Goal: Task Accomplishment & Management: Use online tool/utility

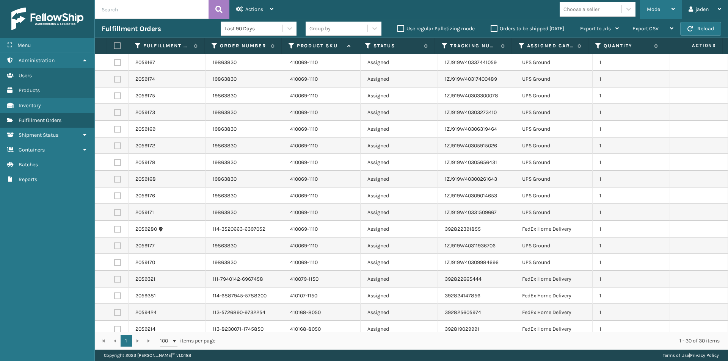
click at [660, 16] on div "Mode" at bounding box center [661, 9] width 28 height 19
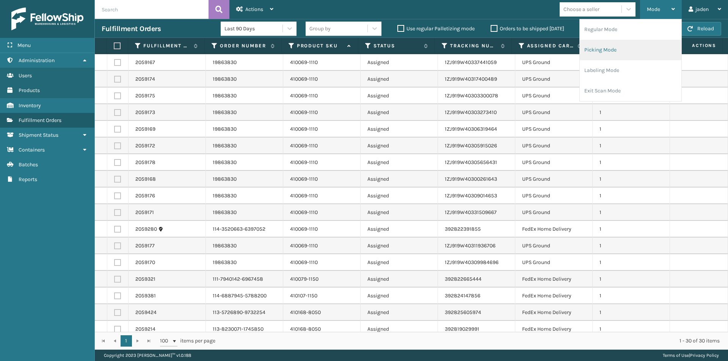
click at [632, 54] on li "Picking Mode" at bounding box center [631, 50] width 102 height 20
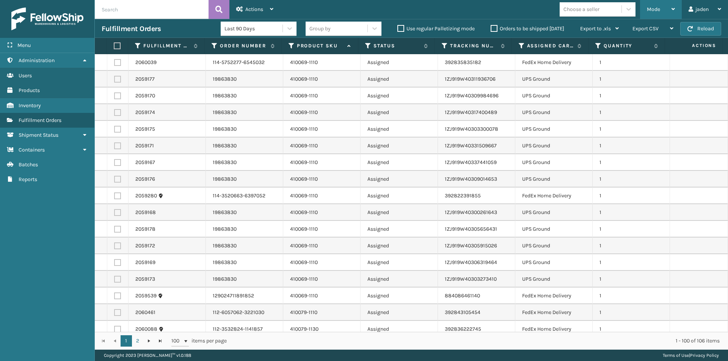
click at [663, 11] on div "Mode" at bounding box center [661, 9] width 28 height 19
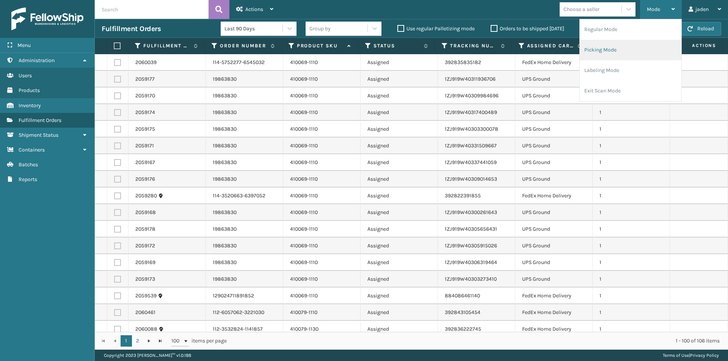
click at [614, 55] on li "Picking Mode" at bounding box center [631, 50] width 102 height 20
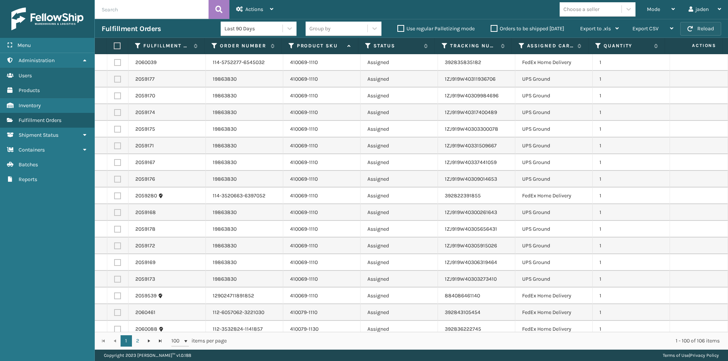
click at [704, 30] on button "Reload" at bounding box center [700, 29] width 41 height 14
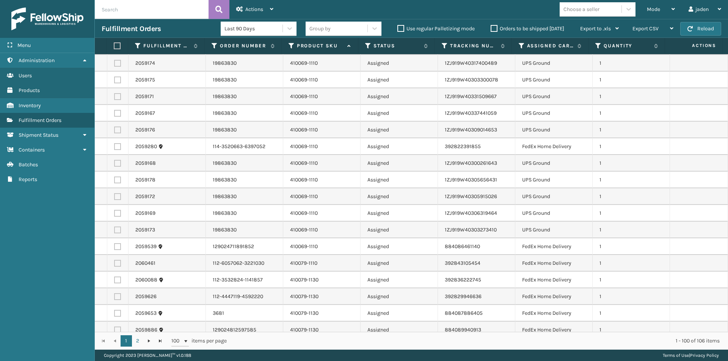
scroll to position [190, 0]
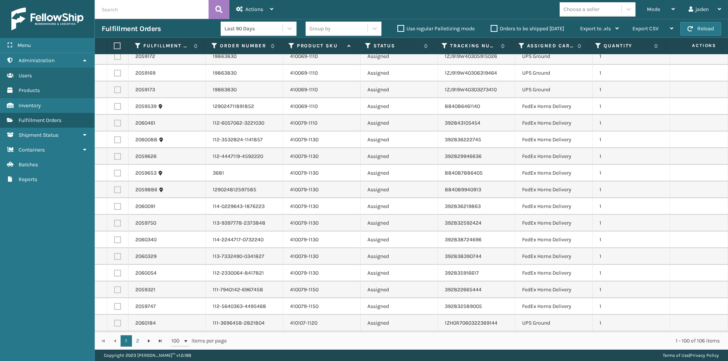
click at [117, 140] on label at bounding box center [117, 139] width 7 height 7
click at [114, 140] on input "checkbox" at bounding box center [114, 138] width 0 height 5
checkbox input "true"
click at [116, 157] on label at bounding box center [117, 156] width 7 height 7
click at [114, 157] on input "checkbox" at bounding box center [114, 155] width 0 height 5
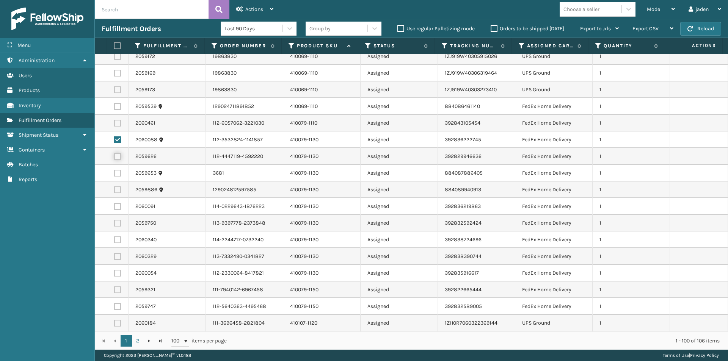
checkbox input "true"
click at [115, 170] on label at bounding box center [117, 173] width 7 height 7
click at [114, 170] on input "checkbox" at bounding box center [114, 172] width 0 height 5
checkbox input "true"
click at [117, 191] on label at bounding box center [117, 189] width 7 height 7
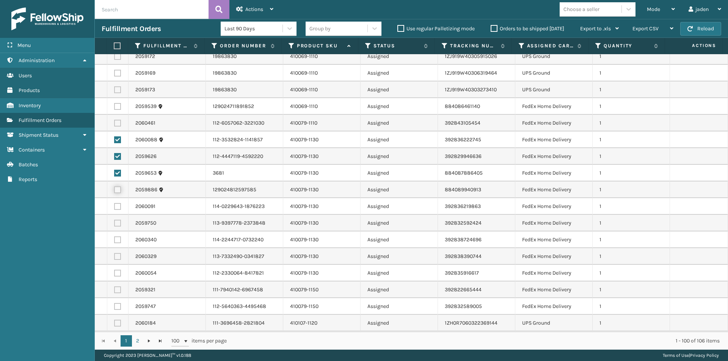
click at [114, 191] on input "checkbox" at bounding box center [114, 188] width 0 height 5
checkbox input "true"
click at [117, 205] on label at bounding box center [117, 206] width 7 height 7
click at [114, 205] on input "checkbox" at bounding box center [114, 205] width 0 height 5
checkbox input "true"
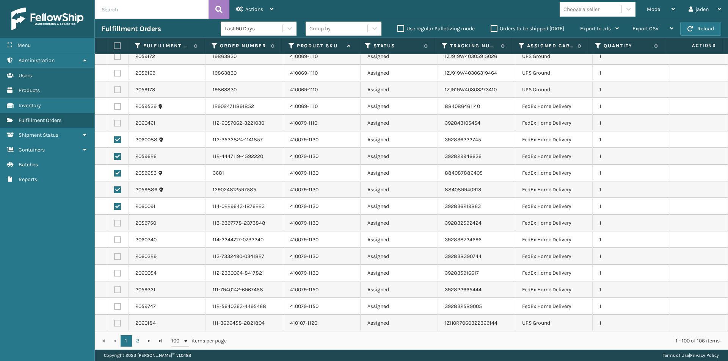
click at [120, 222] on label at bounding box center [117, 223] width 7 height 7
click at [114, 222] on input "checkbox" at bounding box center [114, 222] width 0 height 5
checkbox input "true"
drag, startPoint x: 118, startPoint y: 239, endPoint x: 117, endPoint y: 248, distance: 9.2
click at [118, 239] on label at bounding box center [117, 240] width 7 height 7
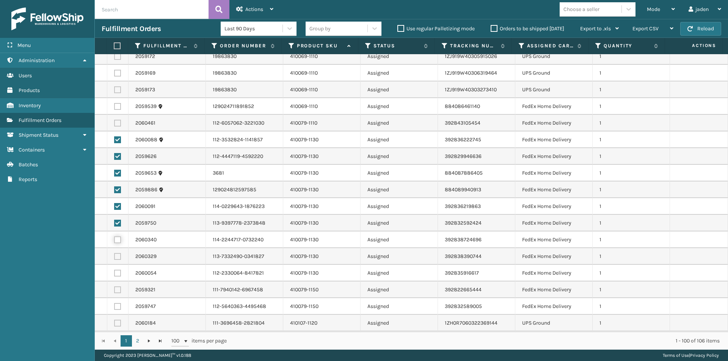
click at [114, 239] on input "checkbox" at bounding box center [114, 239] width 0 height 5
checkbox input "true"
drag, startPoint x: 117, startPoint y: 256, endPoint x: 118, endPoint y: 269, distance: 13.0
click at [117, 257] on label at bounding box center [117, 256] width 7 height 7
click at [114, 257] on input "checkbox" at bounding box center [114, 255] width 0 height 5
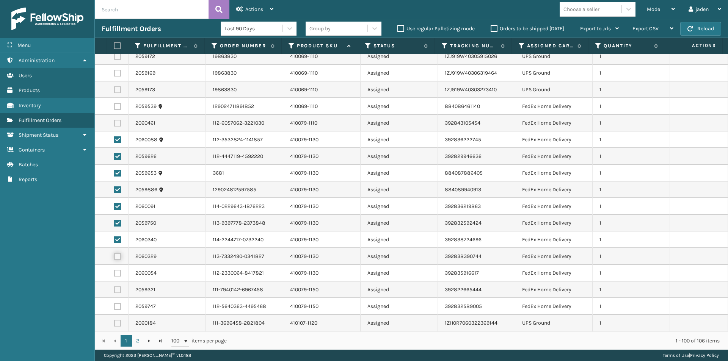
checkbox input "true"
click at [119, 274] on label at bounding box center [117, 273] width 7 height 7
click at [114, 274] on input "checkbox" at bounding box center [114, 272] width 0 height 5
checkbox input "true"
click at [117, 290] on label at bounding box center [117, 290] width 7 height 7
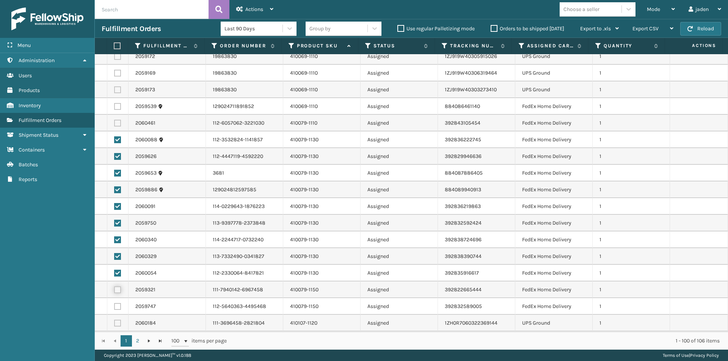
click at [114, 290] on input "checkbox" at bounding box center [114, 289] width 0 height 5
click at [117, 288] on label at bounding box center [117, 290] width 7 height 7
click at [114, 288] on input "checkbox" at bounding box center [114, 289] width 0 height 5
checkbox input "false"
click at [116, 275] on label at bounding box center [117, 273] width 7 height 7
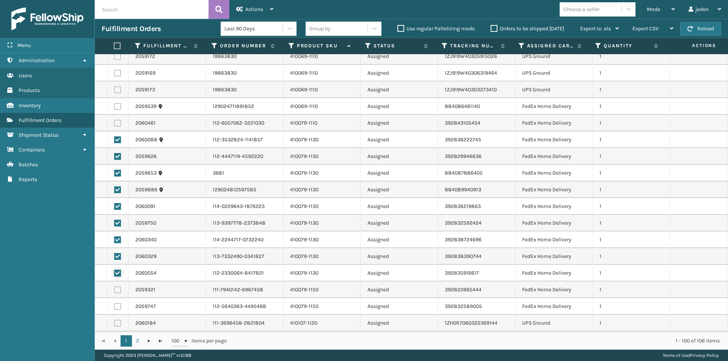
click at [114, 275] on input "checkbox" at bounding box center [114, 272] width 0 height 5
checkbox input "false"
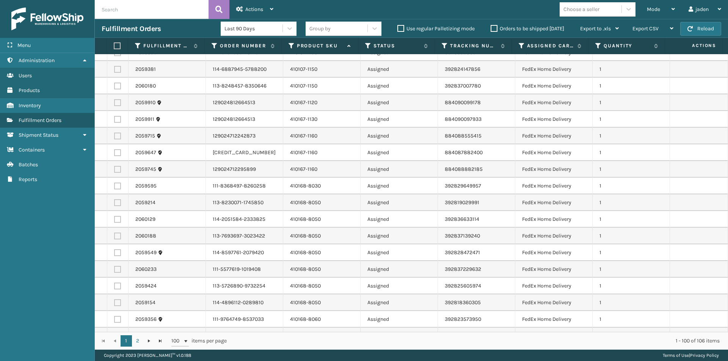
scroll to position [569, 0]
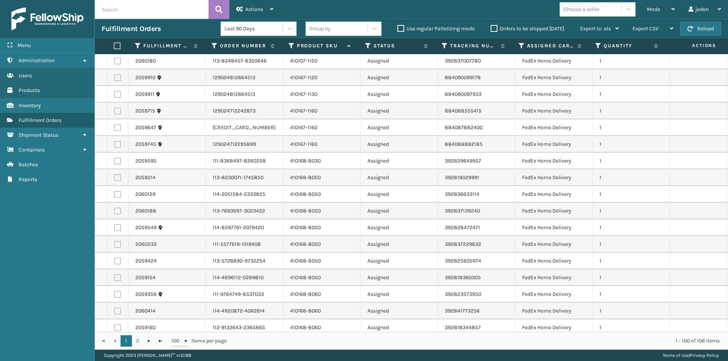
click at [117, 179] on label at bounding box center [117, 177] width 7 height 7
click at [114, 179] on input "checkbox" at bounding box center [114, 176] width 0 height 5
checkbox input "true"
click at [117, 194] on label at bounding box center [117, 194] width 7 height 7
click at [114, 194] on input "checkbox" at bounding box center [114, 193] width 0 height 5
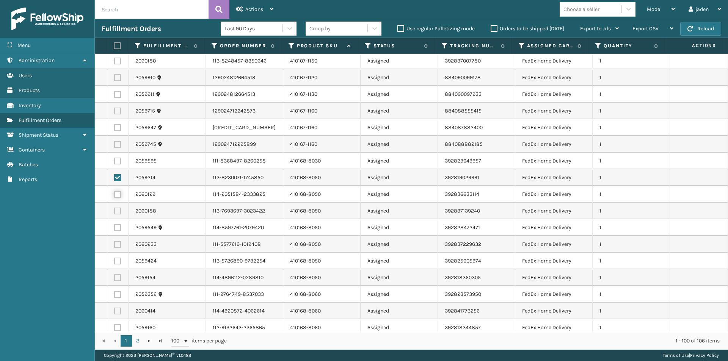
checkbox input "true"
click at [117, 215] on td at bounding box center [117, 211] width 21 height 17
drag, startPoint x: 117, startPoint y: 229, endPoint x: 117, endPoint y: 214, distance: 15.5
click at [117, 230] on label at bounding box center [117, 227] width 7 height 7
click at [114, 229] on input "checkbox" at bounding box center [114, 226] width 0 height 5
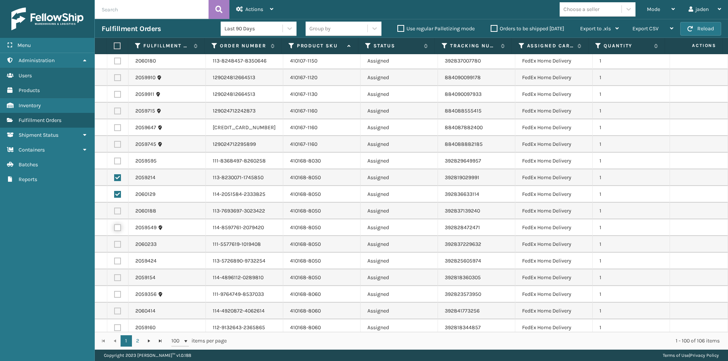
checkbox input "true"
click at [117, 213] on label at bounding box center [117, 211] width 7 height 7
click at [114, 213] on input "checkbox" at bounding box center [114, 210] width 0 height 5
checkbox input "true"
click at [117, 249] on td at bounding box center [117, 244] width 21 height 17
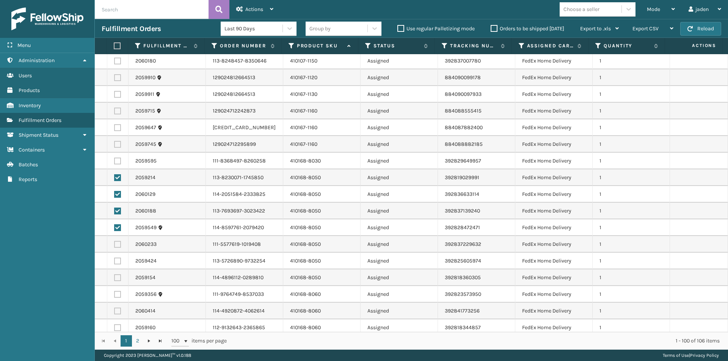
click at [116, 246] on label at bounding box center [117, 244] width 7 height 7
click at [114, 246] on input "checkbox" at bounding box center [114, 243] width 0 height 5
checkbox input "true"
click at [117, 262] on label at bounding box center [117, 261] width 7 height 7
click at [114, 262] on input "checkbox" at bounding box center [114, 260] width 0 height 5
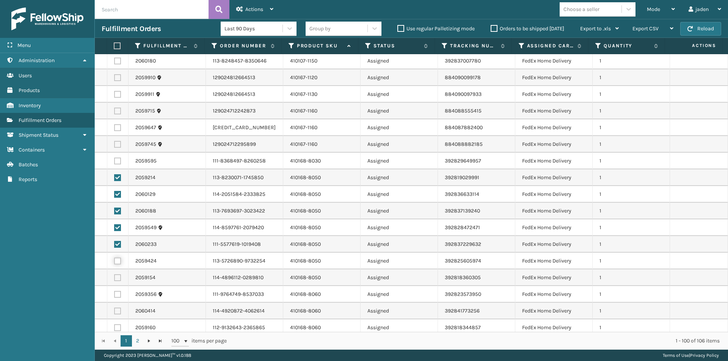
checkbox input "true"
click at [117, 279] on label at bounding box center [117, 277] width 7 height 7
click at [114, 279] on input "checkbox" at bounding box center [114, 276] width 0 height 5
checkbox input "true"
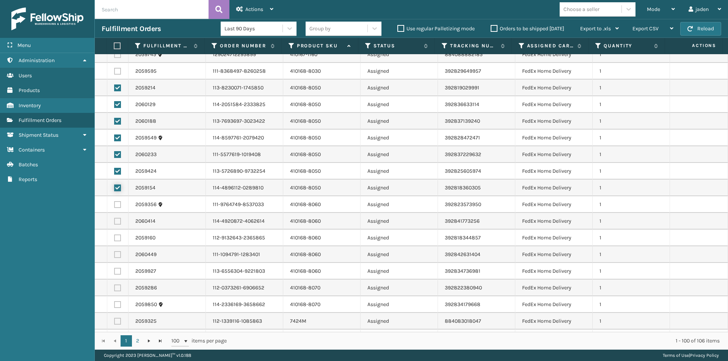
scroll to position [682, 0]
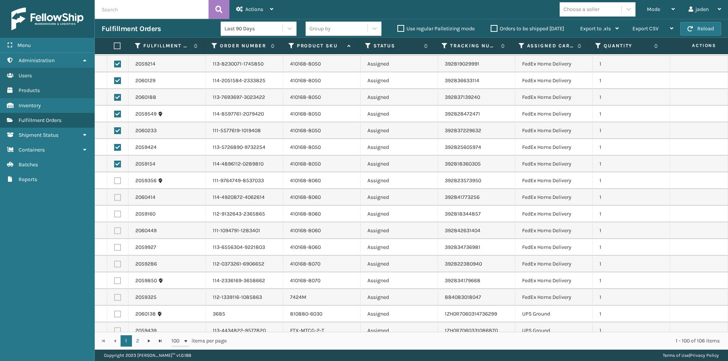
click at [116, 181] on label at bounding box center [117, 180] width 7 height 7
click at [114, 181] on input "checkbox" at bounding box center [114, 179] width 0 height 5
checkbox input "true"
drag, startPoint x: 116, startPoint y: 196, endPoint x: 116, endPoint y: 201, distance: 4.6
click at [116, 200] on label at bounding box center [117, 197] width 7 height 7
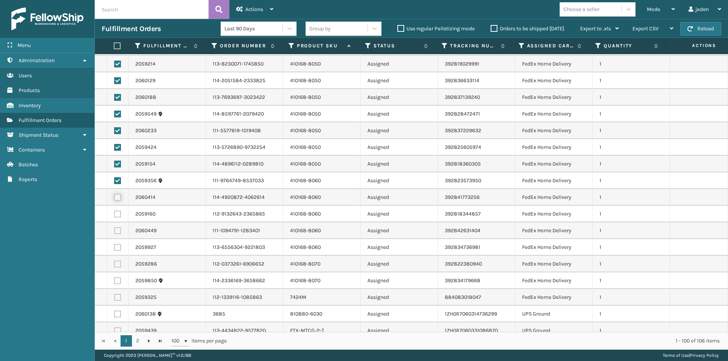
click at [114, 199] on input "checkbox" at bounding box center [114, 196] width 0 height 5
checkbox input "true"
click at [116, 215] on label at bounding box center [117, 214] width 7 height 7
click at [114, 215] on input "checkbox" at bounding box center [114, 213] width 0 height 5
checkbox input "true"
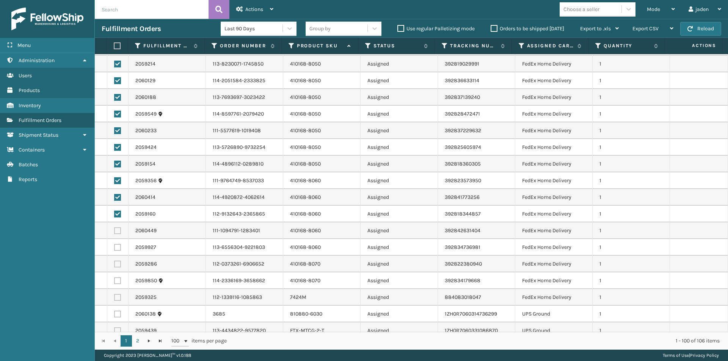
drag, startPoint x: 117, startPoint y: 232, endPoint x: 117, endPoint y: 249, distance: 16.3
click at [117, 233] on label at bounding box center [117, 230] width 7 height 7
click at [114, 232] on input "checkbox" at bounding box center [114, 229] width 0 height 5
checkbox input "true"
click at [117, 250] on label at bounding box center [117, 247] width 7 height 7
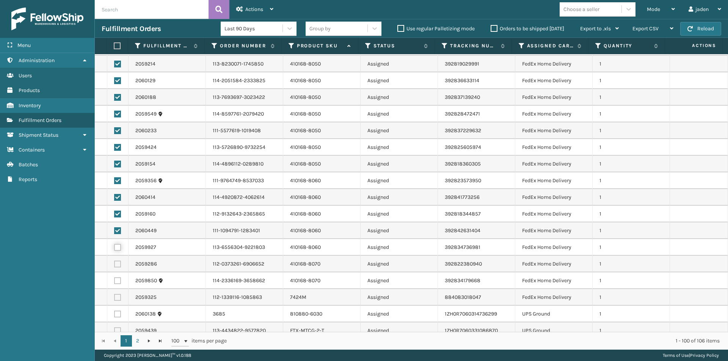
click at [114, 249] on input "checkbox" at bounding box center [114, 246] width 0 height 5
checkbox input "true"
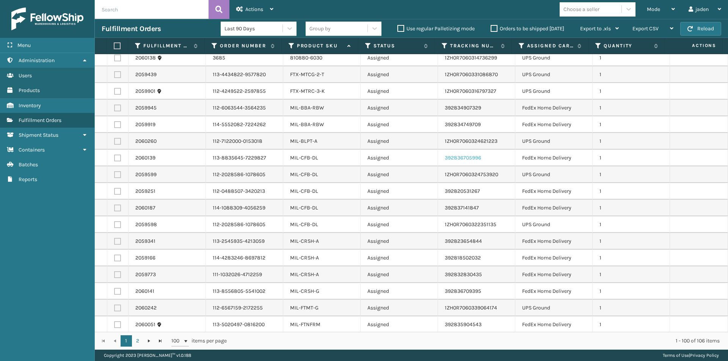
scroll to position [948, 0]
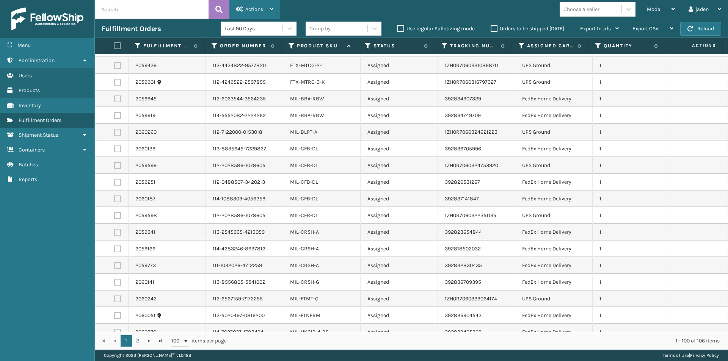
click at [250, 6] on span "Actions" at bounding box center [254, 9] width 18 height 6
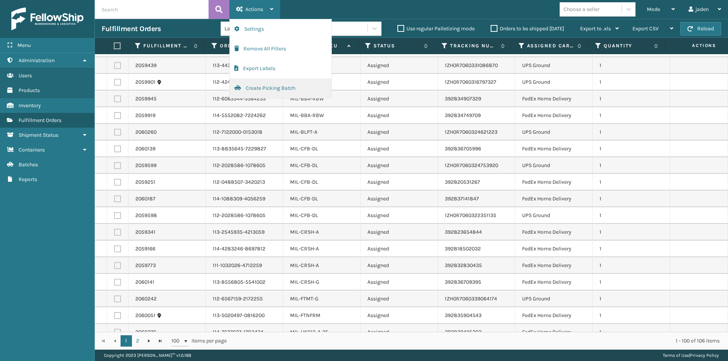
click at [271, 96] on button "Create Picking Batch" at bounding box center [281, 88] width 102 height 20
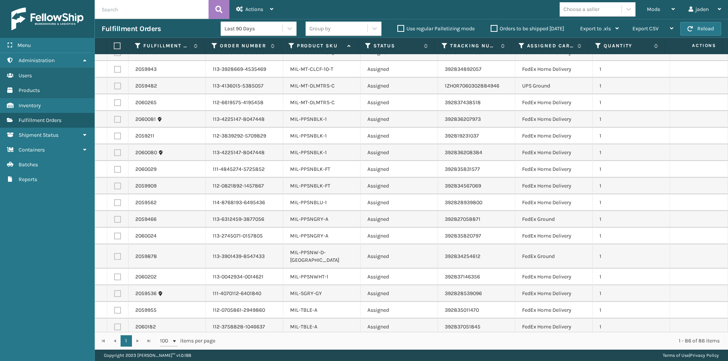
scroll to position [1061, 0]
click at [117, 273] on label at bounding box center [117, 276] width 7 height 7
click at [114, 273] on input "checkbox" at bounding box center [114, 275] width 0 height 5
checkbox input "true"
click at [117, 253] on label at bounding box center [117, 255] width 7 height 7
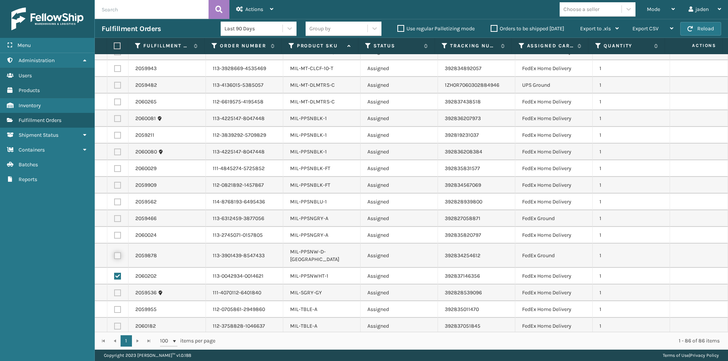
click at [114, 253] on input "checkbox" at bounding box center [114, 254] width 0 height 5
checkbox input "true"
click at [116, 233] on label at bounding box center [117, 235] width 7 height 7
click at [114, 233] on input "checkbox" at bounding box center [114, 234] width 0 height 5
checkbox input "true"
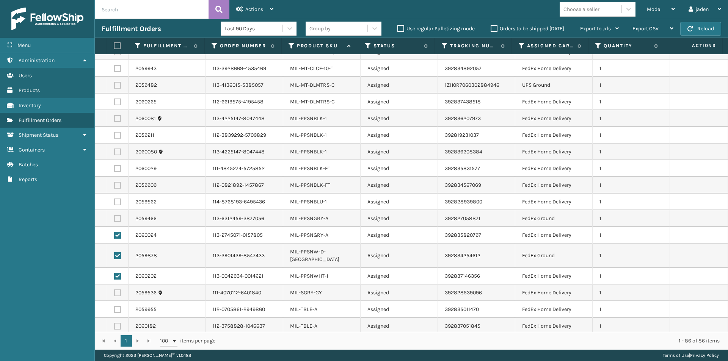
click at [115, 221] on label at bounding box center [117, 218] width 7 height 7
click at [114, 220] on input "checkbox" at bounding box center [114, 217] width 0 height 5
checkbox input "true"
click at [117, 201] on label at bounding box center [117, 202] width 7 height 7
click at [114, 201] on input "checkbox" at bounding box center [114, 201] width 0 height 5
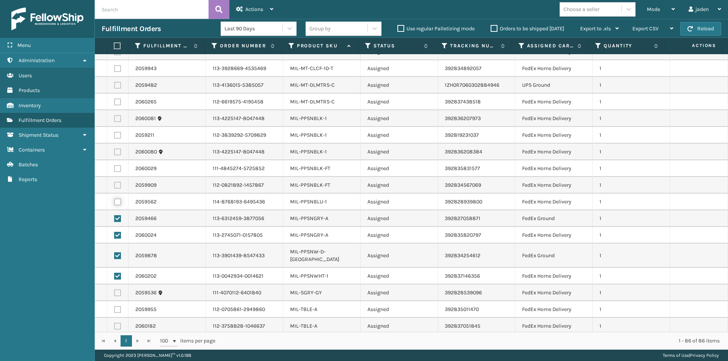
checkbox input "true"
click at [117, 184] on label at bounding box center [117, 185] width 7 height 7
click at [114, 184] on input "checkbox" at bounding box center [114, 184] width 0 height 5
checkbox input "true"
click at [117, 168] on label at bounding box center [117, 168] width 7 height 7
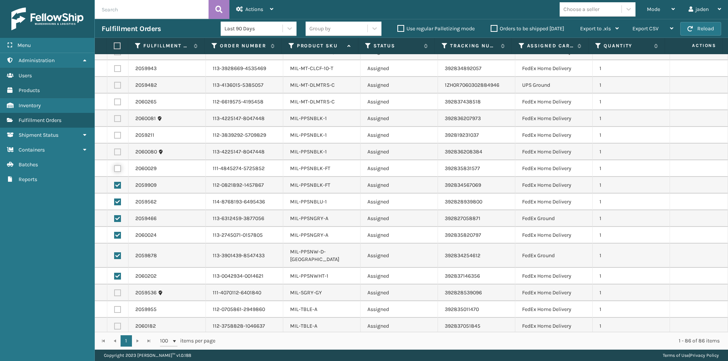
click at [114, 168] on input "checkbox" at bounding box center [114, 167] width 0 height 5
checkbox input "true"
click at [116, 154] on label at bounding box center [117, 152] width 7 height 7
click at [114, 154] on input "checkbox" at bounding box center [114, 151] width 0 height 5
checkbox input "true"
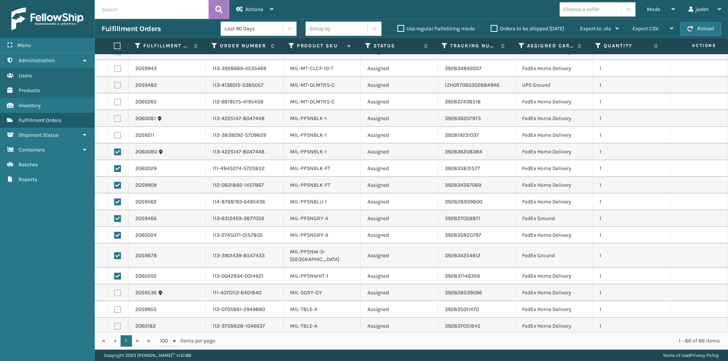
click at [118, 133] on label at bounding box center [117, 135] width 7 height 7
click at [114, 133] on input "checkbox" at bounding box center [114, 134] width 0 height 5
checkbox input "true"
click at [118, 119] on label at bounding box center [117, 118] width 7 height 7
click at [114, 119] on input "checkbox" at bounding box center [114, 117] width 0 height 5
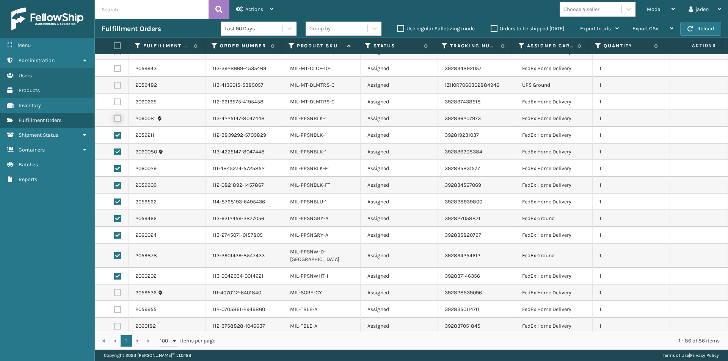
checkbox input "true"
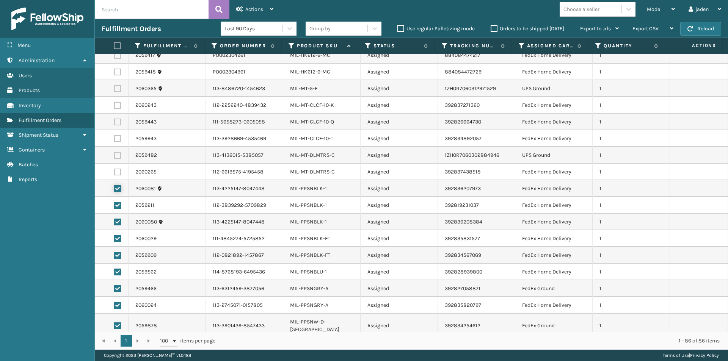
scroll to position [1119, 0]
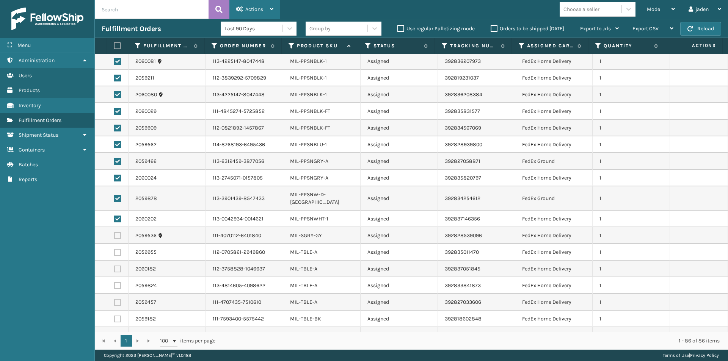
click at [265, 7] on div "Actions" at bounding box center [254, 9] width 37 height 19
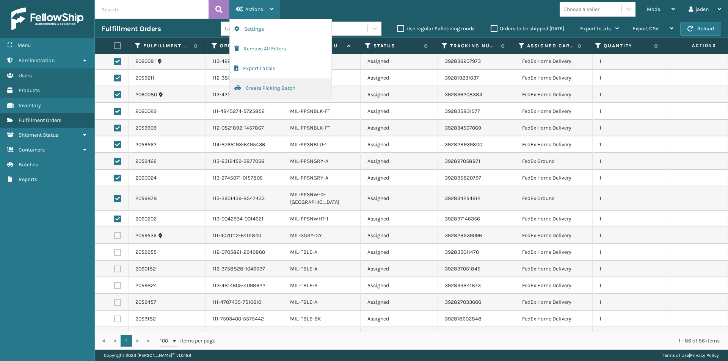
click at [275, 89] on button "Create Picking Batch" at bounding box center [281, 88] width 102 height 20
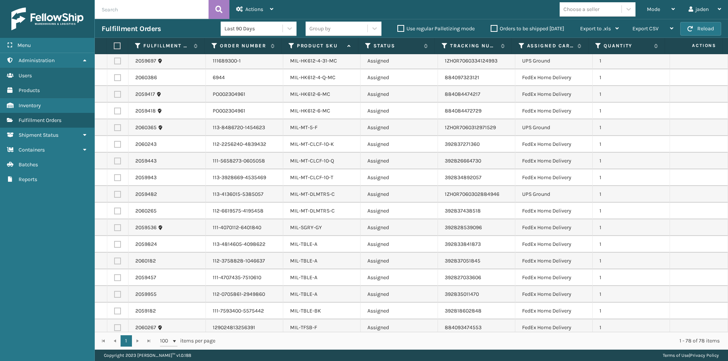
scroll to position [1023, 0]
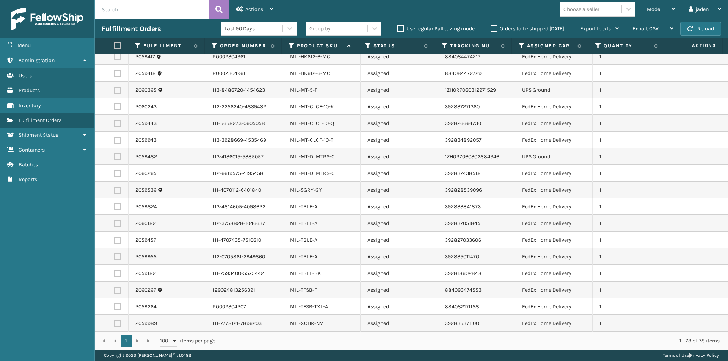
click at [120, 325] on label at bounding box center [117, 323] width 7 height 7
click at [114, 325] on input "checkbox" at bounding box center [114, 322] width 0 height 5
checkbox input "true"
click at [116, 303] on td at bounding box center [117, 307] width 21 height 17
drag, startPoint x: 110, startPoint y: 174, endPoint x: 114, endPoint y: 175, distance: 4.0
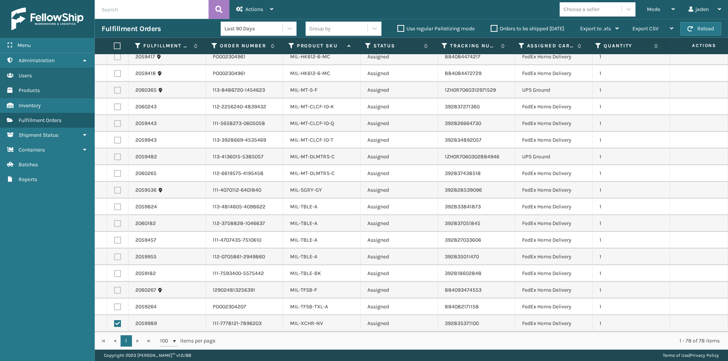
click at [110, 174] on td at bounding box center [117, 173] width 21 height 17
click at [114, 175] on label at bounding box center [117, 173] width 7 height 7
click at [114, 175] on input "checkbox" at bounding box center [114, 172] width 0 height 5
checkbox input "true"
click at [117, 191] on label at bounding box center [117, 190] width 7 height 7
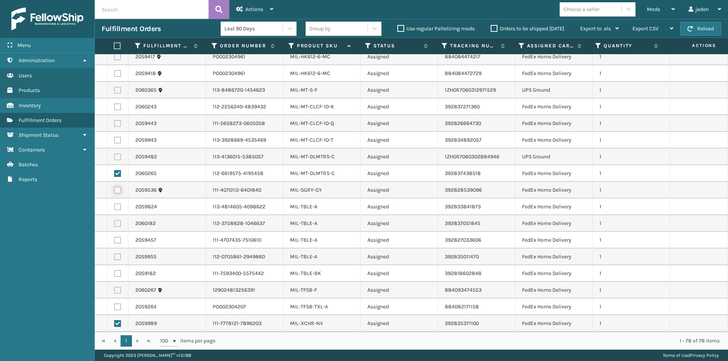
click at [114, 191] on input "checkbox" at bounding box center [114, 189] width 0 height 5
checkbox input "true"
drag, startPoint x: 117, startPoint y: 207, endPoint x: 116, endPoint y: 212, distance: 5.4
click at [116, 208] on label at bounding box center [117, 207] width 7 height 7
click at [114, 208] on input "checkbox" at bounding box center [114, 206] width 0 height 5
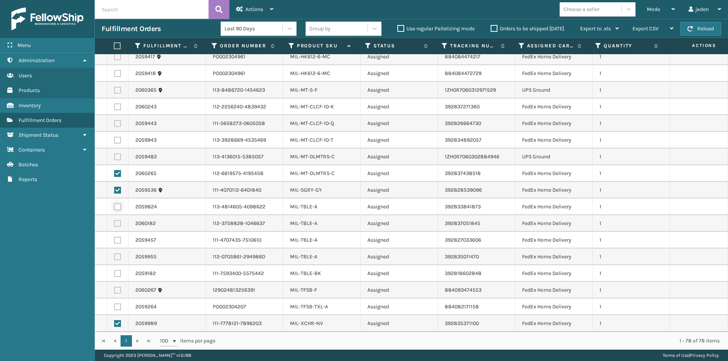
checkbox input "true"
click at [118, 227] on td at bounding box center [117, 223] width 21 height 17
click at [117, 244] on td at bounding box center [117, 240] width 21 height 17
click at [118, 227] on label at bounding box center [117, 223] width 7 height 7
click at [114, 225] on input "checkbox" at bounding box center [114, 222] width 0 height 5
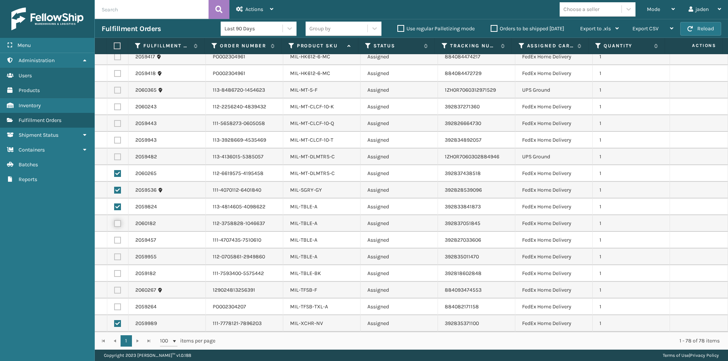
checkbox input "true"
click at [119, 242] on label at bounding box center [117, 240] width 7 height 7
click at [114, 242] on input "checkbox" at bounding box center [114, 239] width 0 height 5
checkbox input "true"
click at [119, 255] on label at bounding box center [117, 257] width 7 height 7
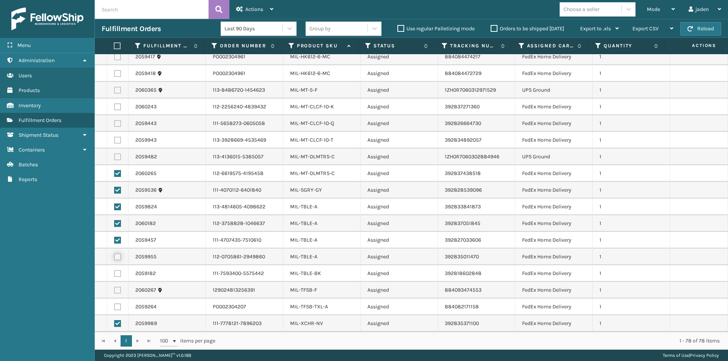
click at [114, 255] on input "checkbox" at bounding box center [114, 256] width 0 height 5
checkbox input "true"
click at [116, 278] on td at bounding box center [117, 273] width 21 height 17
click at [120, 271] on label at bounding box center [117, 273] width 7 height 7
click at [114, 271] on input "checkbox" at bounding box center [114, 272] width 0 height 5
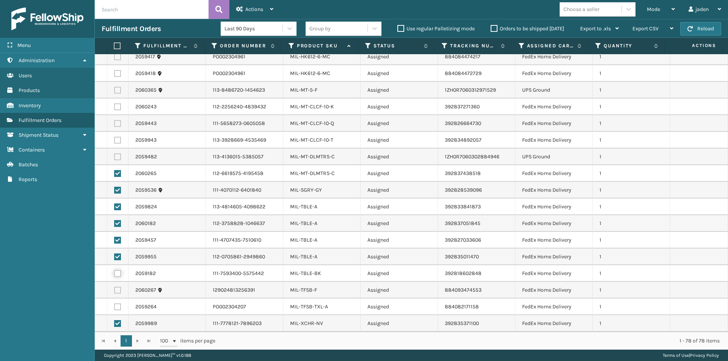
checkbox input "true"
click at [115, 292] on label at bounding box center [117, 290] width 7 height 7
click at [114, 292] on input "checkbox" at bounding box center [114, 289] width 0 height 5
checkbox input "true"
click at [115, 306] on label at bounding box center [117, 307] width 7 height 7
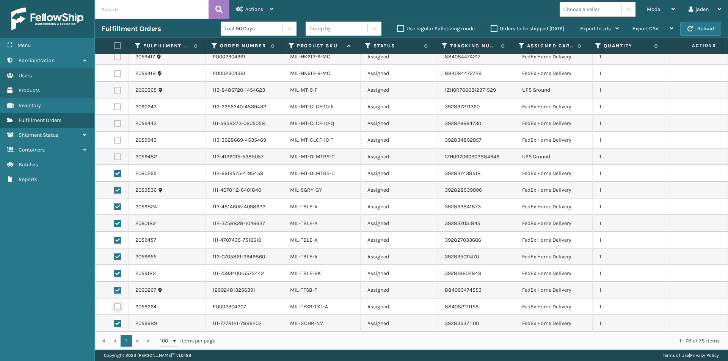
click at [114, 306] on input "checkbox" at bounding box center [114, 306] width 0 height 5
checkbox input "true"
click at [118, 143] on label at bounding box center [117, 140] width 7 height 7
click at [114, 142] on input "checkbox" at bounding box center [114, 139] width 0 height 5
checkbox input "true"
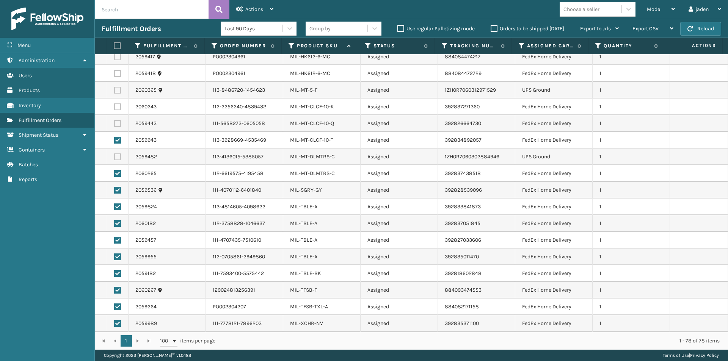
click at [117, 110] on label at bounding box center [117, 106] width 7 height 7
click at [114, 108] on input "checkbox" at bounding box center [114, 105] width 0 height 5
checkbox input "true"
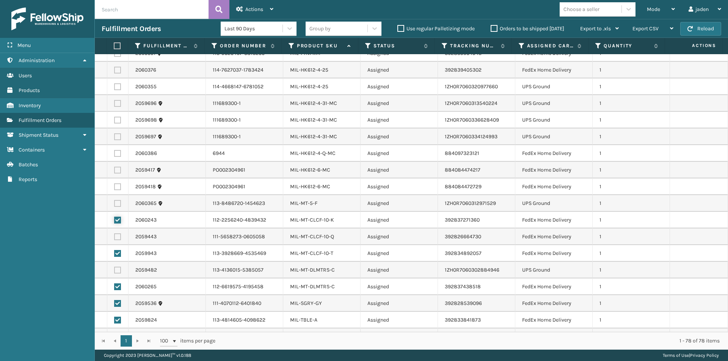
scroll to position [909, 0]
click at [117, 155] on label at bounding box center [117, 153] width 7 height 7
click at [114, 155] on input "checkbox" at bounding box center [114, 152] width 0 height 5
checkbox input "true"
click at [118, 170] on label at bounding box center [117, 170] width 7 height 7
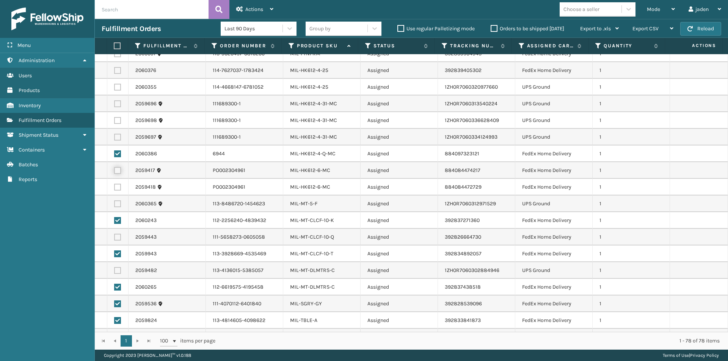
click at [114, 170] on input "checkbox" at bounding box center [114, 169] width 0 height 5
checkbox input "true"
click at [117, 186] on label at bounding box center [117, 187] width 7 height 7
click at [114, 186] on input "checkbox" at bounding box center [114, 186] width 0 height 5
checkbox input "true"
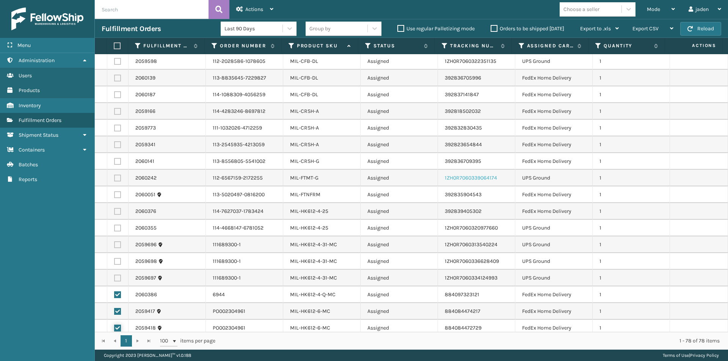
scroll to position [758, 0]
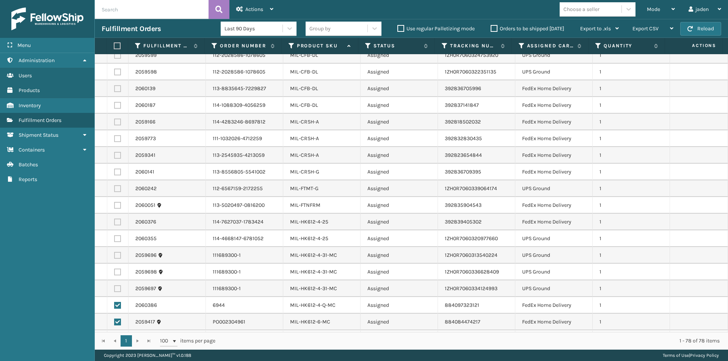
click at [116, 220] on label at bounding box center [117, 222] width 7 height 7
click at [114, 220] on input "checkbox" at bounding box center [114, 221] width 0 height 5
checkbox input "true"
click at [117, 171] on label at bounding box center [117, 172] width 7 height 7
click at [114, 171] on input "checkbox" at bounding box center [114, 171] width 0 height 5
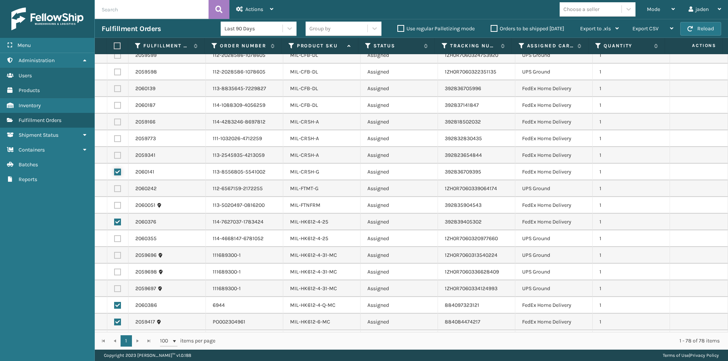
checkbox input "true"
click at [114, 157] on label at bounding box center [117, 155] width 7 height 7
click at [114, 157] on input "checkbox" at bounding box center [114, 154] width 0 height 5
checkbox input "true"
click at [119, 138] on label at bounding box center [117, 138] width 7 height 7
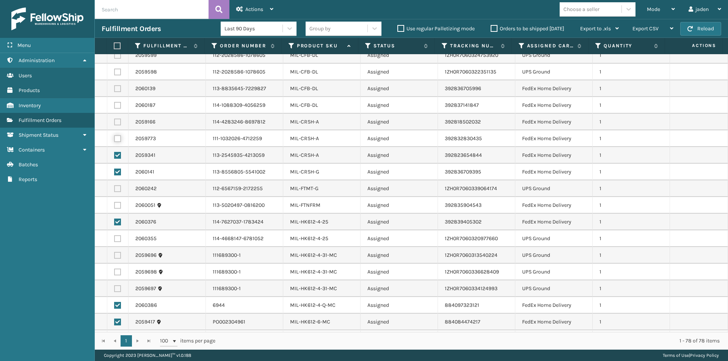
click at [114, 138] on input "checkbox" at bounding box center [114, 137] width 0 height 5
checkbox input "true"
click at [117, 70] on label at bounding box center [117, 72] width 7 height 7
click at [114, 70] on input "checkbox" at bounding box center [114, 71] width 0 height 5
checkbox input "true"
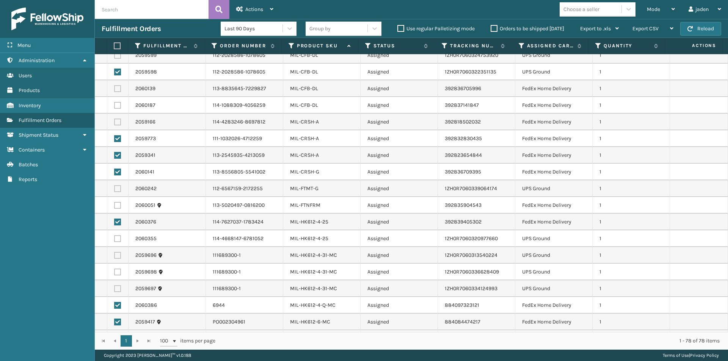
drag, startPoint x: 117, startPoint y: 88, endPoint x: 116, endPoint y: 103, distance: 15.2
click at [117, 88] on label at bounding box center [117, 88] width 7 height 7
click at [114, 88] on input "checkbox" at bounding box center [114, 87] width 0 height 5
checkbox input "true"
click at [115, 103] on label at bounding box center [117, 105] width 7 height 7
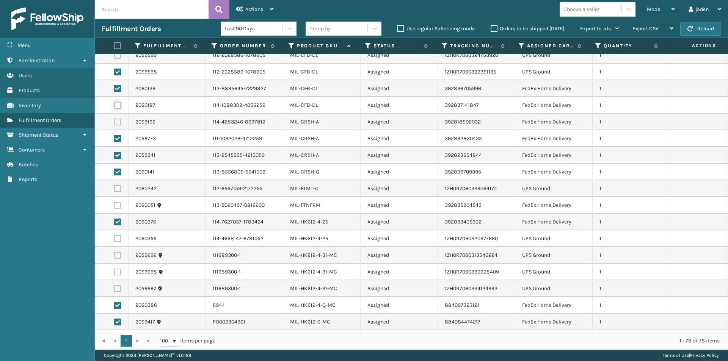
click at [114, 103] on input "checkbox" at bounding box center [114, 104] width 0 height 5
checkbox input "true"
click at [114, 120] on label at bounding box center [117, 122] width 7 height 7
click at [114, 120] on input "checkbox" at bounding box center [114, 121] width 0 height 5
checkbox input "true"
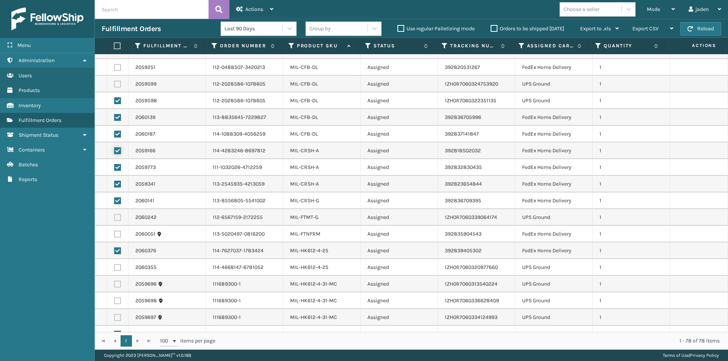
scroll to position [682, 0]
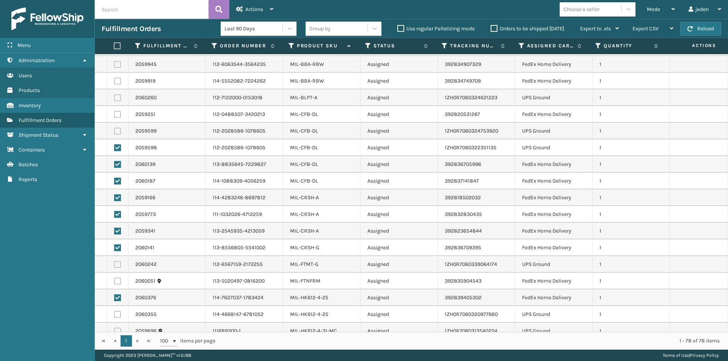
click at [119, 147] on label at bounding box center [117, 147] width 7 height 7
click at [114, 147] on input "checkbox" at bounding box center [114, 146] width 0 height 5
checkbox input "false"
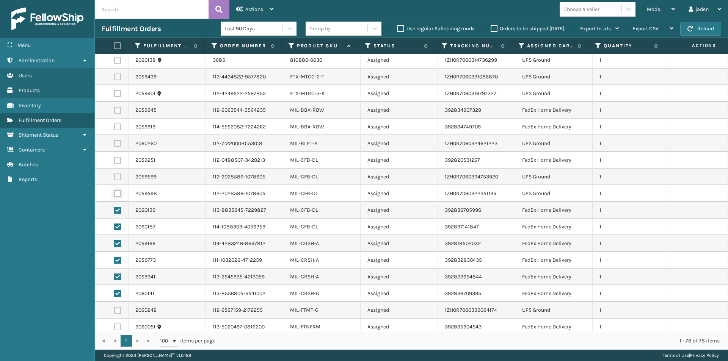
scroll to position [606, 0]
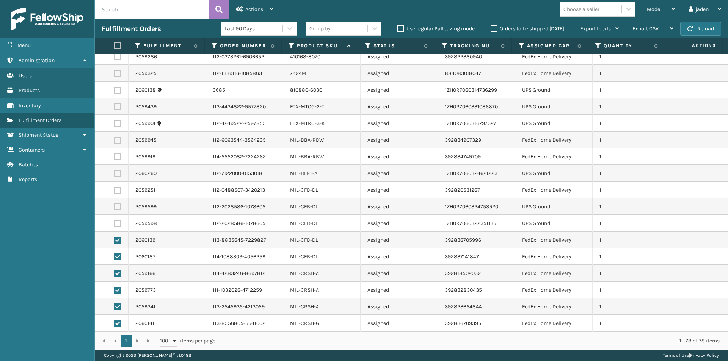
click at [118, 191] on label at bounding box center [117, 190] width 7 height 7
click at [114, 191] on input "checkbox" at bounding box center [114, 189] width 0 height 5
checkbox input "true"
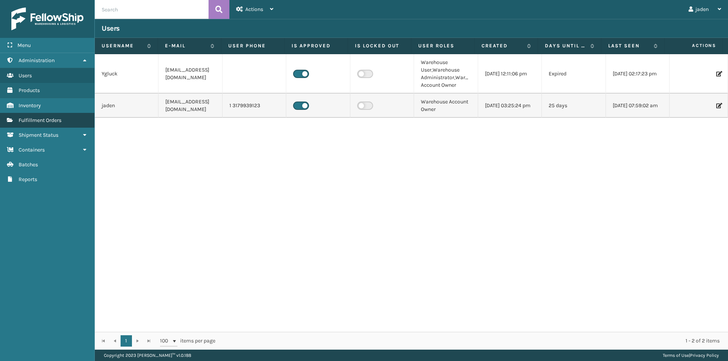
click at [58, 122] on span "Fulfillment Orders" at bounding box center [40, 120] width 43 height 6
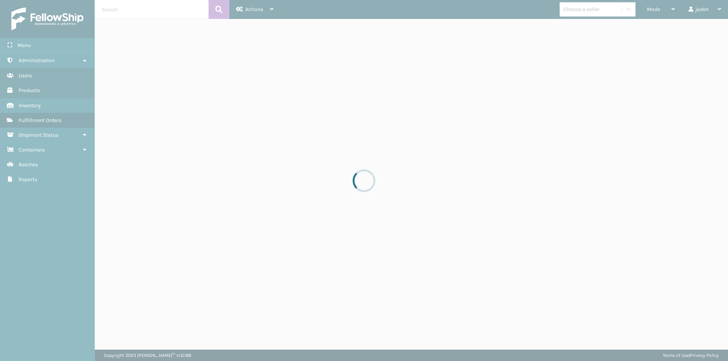
click at [58, 122] on div at bounding box center [364, 180] width 728 height 361
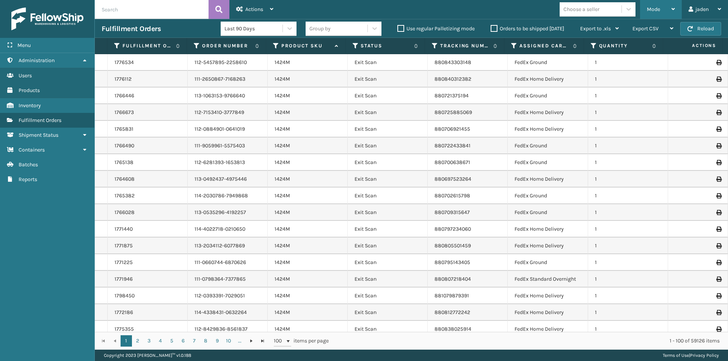
click at [667, 9] on div "Mode" at bounding box center [661, 9] width 28 height 19
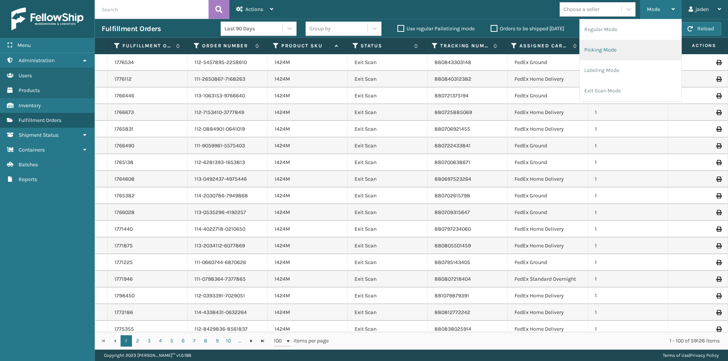
click at [621, 54] on li "Picking Mode" at bounding box center [631, 50] width 102 height 20
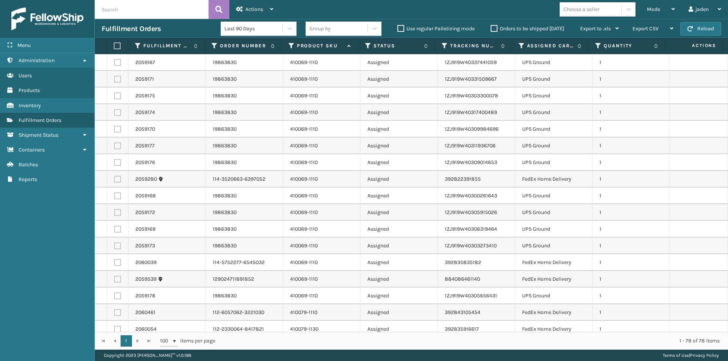
click at [114, 179] on label at bounding box center [117, 179] width 7 height 7
click at [114, 179] on input "checkbox" at bounding box center [114, 178] width 0 height 5
checkbox input "true"
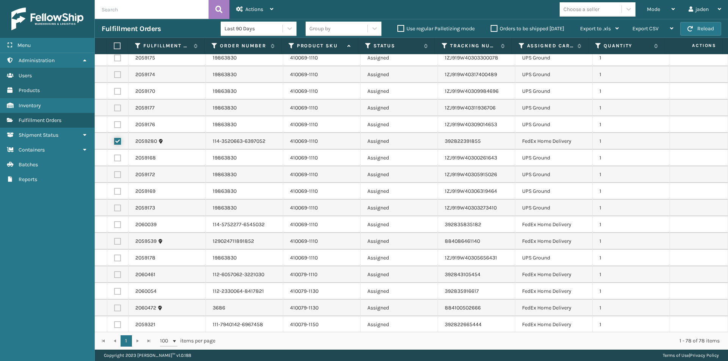
scroll to position [76, 0]
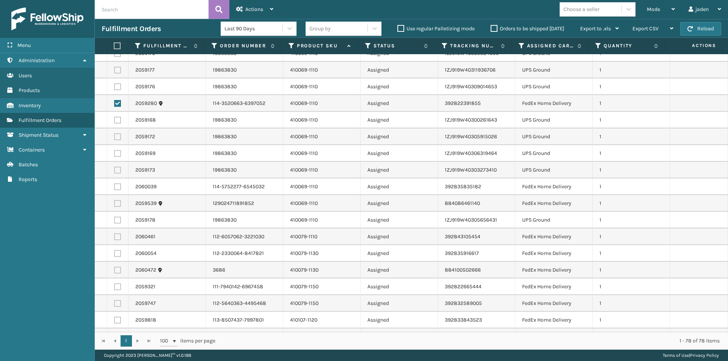
click at [115, 185] on label at bounding box center [117, 186] width 7 height 7
click at [114, 185] on input "checkbox" at bounding box center [114, 185] width 0 height 5
checkbox input "true"
click at [117, 204] on label at bounding box center [117, 203] width 7 height 7
click at [114, 204] on input "checkbox" at bounding box center [114, 202] width 0 height 5
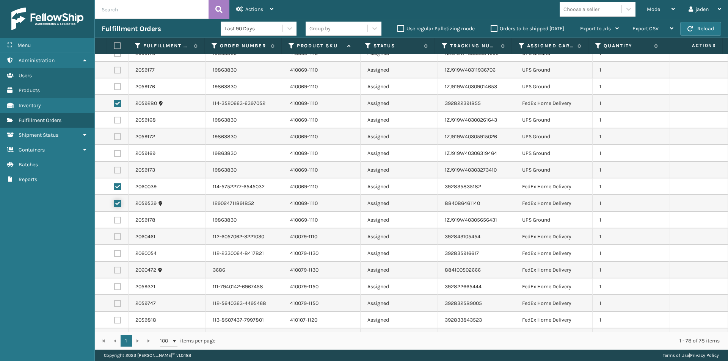
checkbox input "true"
click at [118, 237] on label at bounding box center [117, 236] width 7 height 7
click at [114, 237] on input "checkbox" at bounding box center [114, 235] width 0 height 5
checkbox input "true"
click at [115, 285] on label at bounding box center [117, 287] width 7 height 7
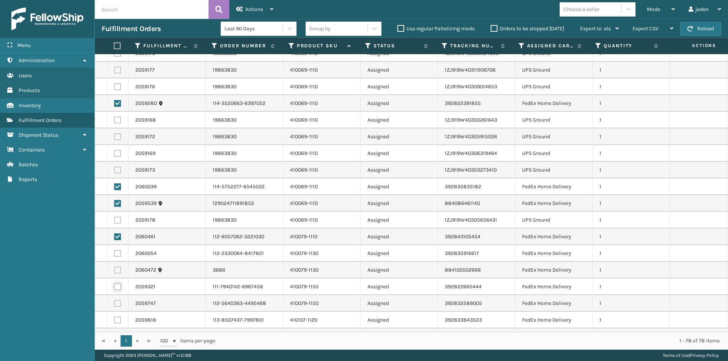
click at [114, 285] on input "checkbox" at bounding box center [114, 286] width 0 height 5
checkbox input "true"
click at [114, 271] on label at bounding box center [117, 270] width 7 height 7
click at [114, 271] on input "checkbox" at bounding box center [114, 269] width 0 height 5
checkbox input "true"
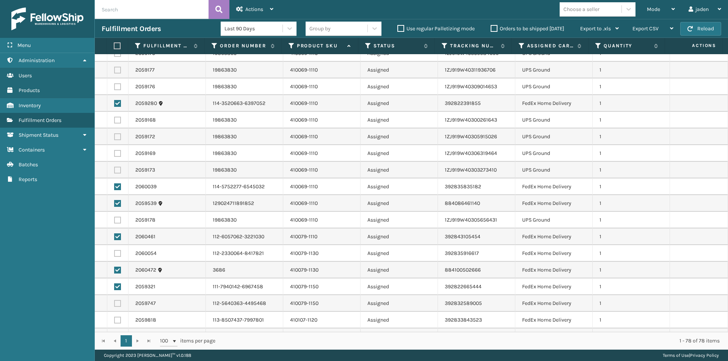
click at [117, 254] on label at bounding box center [117, 253] width 7 height 7
click at [114, 254] on input "checkbox" at bounding box center [114, 252] width 0 height 5
checkbox input "true"
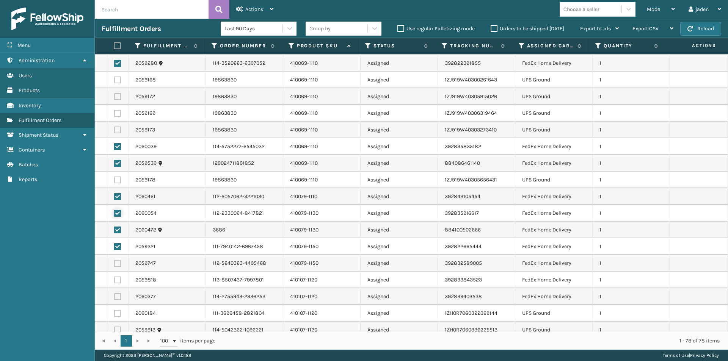
scroll to position [152, 0]
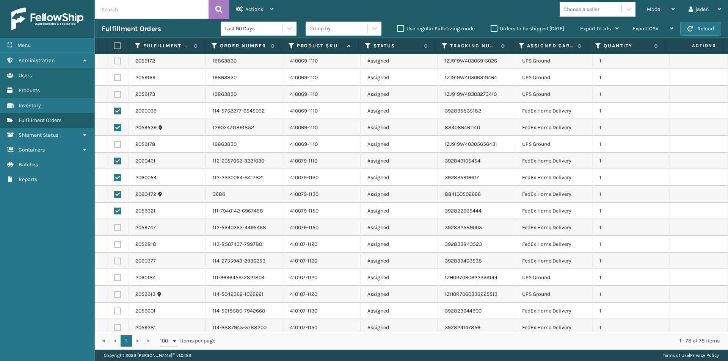
click at [117, 262] on label at bounding box center [117, 261] width 7 height 7
click at [114, 262] on input "checkbox" at bounding box center [114, 260] width 0 height 5
checkbox input "true"
click at [117, 247] on label at bounding box center [117, 244] width 7 height 7
click at [114, 246] on input "checkbox" at bounding box center [114, 243] width 0 height 5
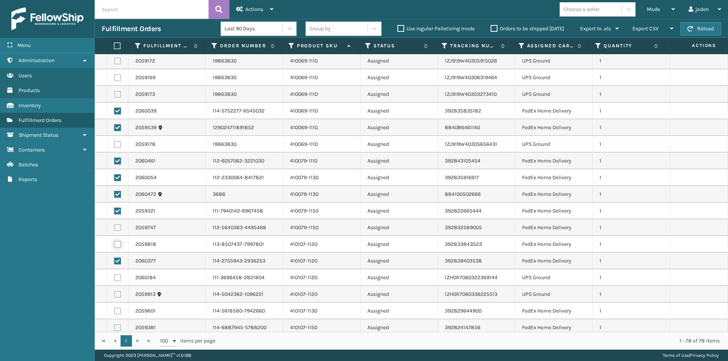
checkbox input "true"
click at [117, 227] on label at bounding box center [117, 227] width 7 height 7
click at [114, 227] on input "checkbox" at bounding box center [114, 226] width 0 height 5
checkbox input "true"
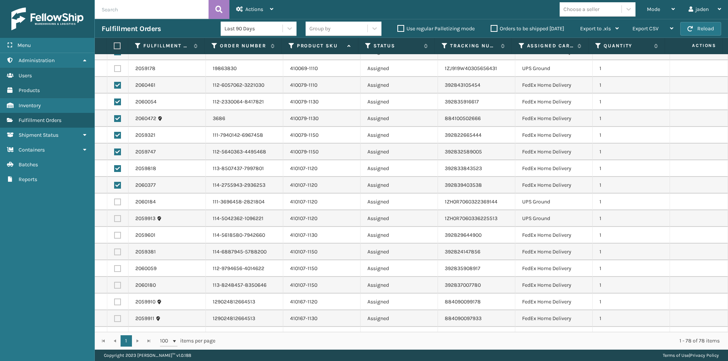
drag, startPoint x: 114, startPoint y: 233, endPoint x: 116, endPoint y: 245, distance: 12.7
click at [115, 233] on label at bounding box center [117, 235] width 7 height 7
click at [114, 233] on input "checkbox" at bounding box center [114, 234] width 0 height 5
checkbox input "true"
drag, startPoint x: 117, startPoint y: 251, endPoint x: 117, endPoint y: 264, distance: 13.3
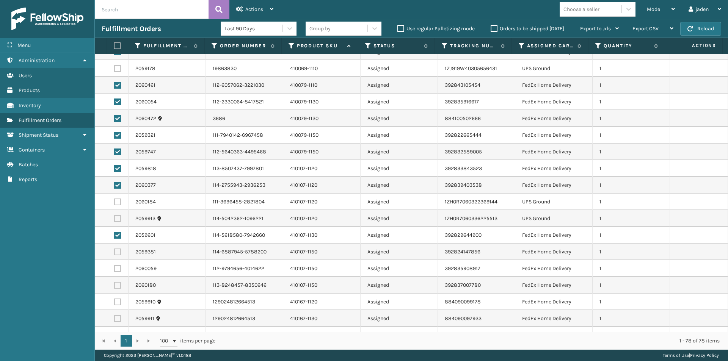
click at [117, 252] on label at bounding box center [117, 252] width 7 height 7
click at [114, 252] on input "checkbox" at bounding box center [114, 251] width 0 height 5
checkbox input "true"
click at [117, 266] on label at bounding box center [117, 268] width 7 height 7
click at [114, 266] on input "checkbox" at bounding box center [114, 267] width 0 height 5
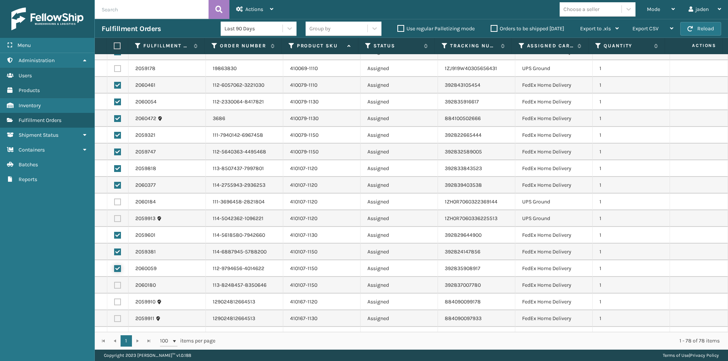
checkbox input "true"
click at [115, 284] on label at bounding box center [117, 285] width 7 height 7
click at [114, 284] on input "checkbox" at bounding box center [114, 284] width 0 height 5
checkbox input "true"
click at [119, 302] on label at bounding box center [117, 302] width 7 height 7
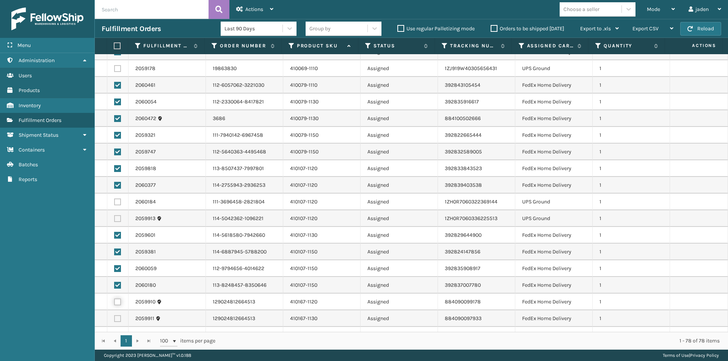
click at [114, 302] on input "checkbox" at bounding box center [114, 301] width 0 height 5
checkbox input "true"
click at [119, 319] on label at bounding box center [117, 318] width 7 height 7
click at [114, 319] on input "checkbox" at bounding box center [114, 317] width 0 height 5
checkbox input "true"
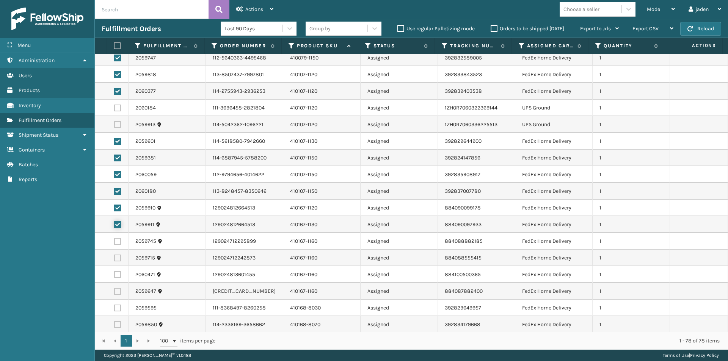
scroll to position [341, 0]
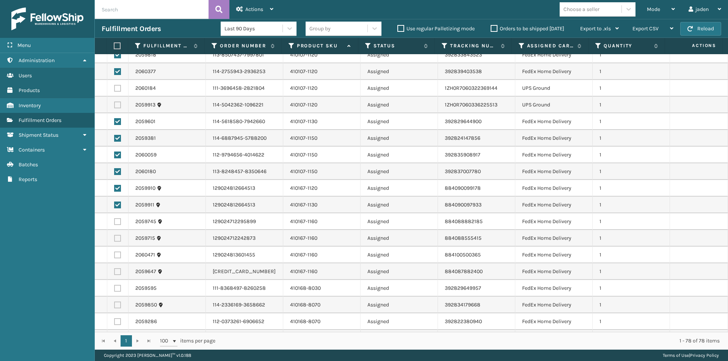
click at [117, 306] on label at bounding box center [117, 305] width 7 height 7
click at [114, 306] on input "checkbox" at bounding box center [114, 304] width 0 height 5
checkbox input "true"
click at [116, 290] on label at bounding box center [117, 288] width 7 height 7
click at [114, 290] on input "checkbox" at bounding box center [114, 287] width 0 height 5
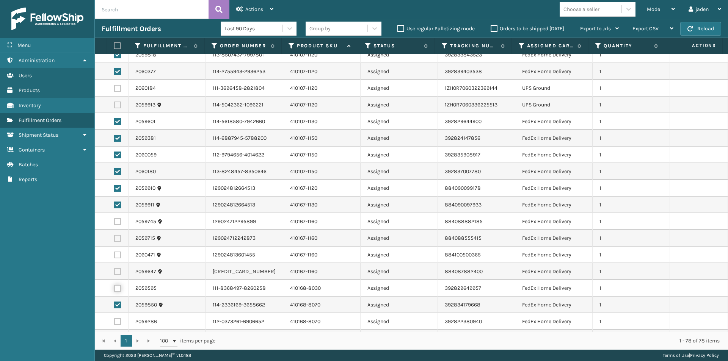
checkbox input "true"
click at [116, 276] on td at bounding box center [117, 271] width 21 height 17
click at [117, 255] on label at bounding box center [117, 255] width 7 height 7
click at [114, 255] on input "checkbox" at bounding box center [114, 254] width 0 height 5
checkbox input "true"
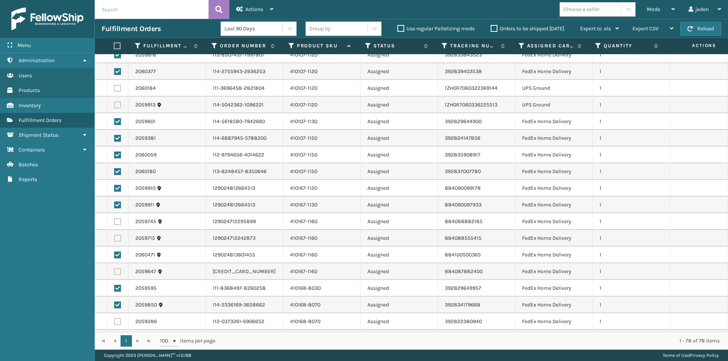
click at [117, 236] on label at bounding box center [117, 238] width 7 height 7
click at [114, 236] on input "checkbox" at bounding box center [114, 237] width 0 height 5
checkbox input "true"
click at [116, 225] on label at bounding box center [117, 221] width 7 height 7
click at [114, 223] on input "checkbox" at bounding box center [114, 220] width 0 height 5
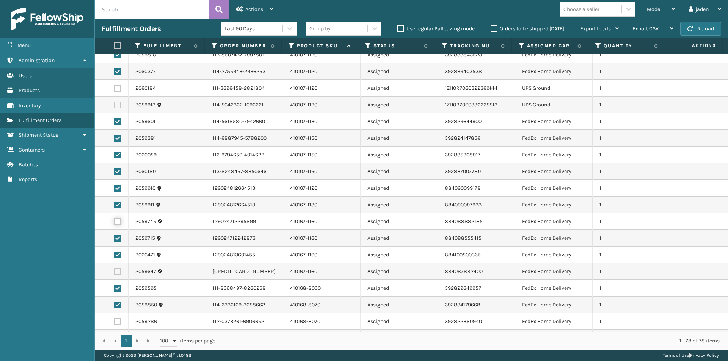
checkbox input "true"
click at [118, 271] on label at bounding box center [117, 271] width 7 height 7
click at [114, 271] on input "checkbox" at bounding box center [114, 270] width 0 height 5
checkbox input "true"
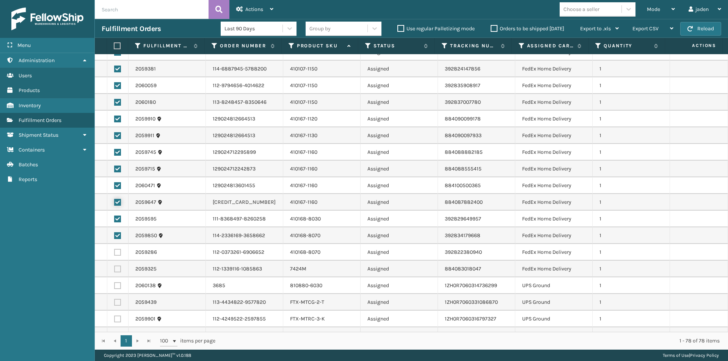
scroll to position [417, 0]
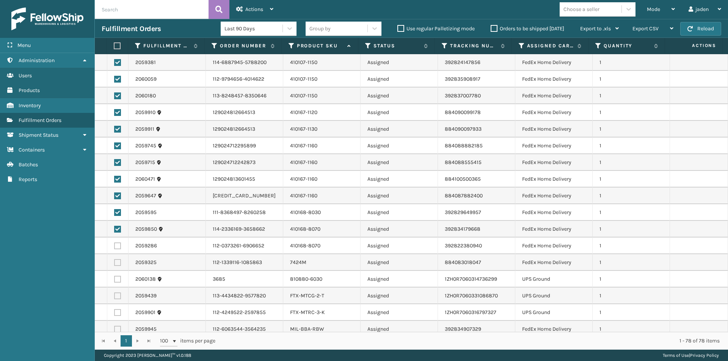
click at [117, 264] on label at bounding box center [117, 262] width 7 height 7
click at [114, 264] on input "checkbox" at bounding box center [114, 261] width 0 height 5
checkbox input "true"
click at [116, 245] on label at bounding box center [117, 246] width 7 height 7
click at [114, 245] on input "checkbox" at bounding box center [114, 245] width 0 height 5
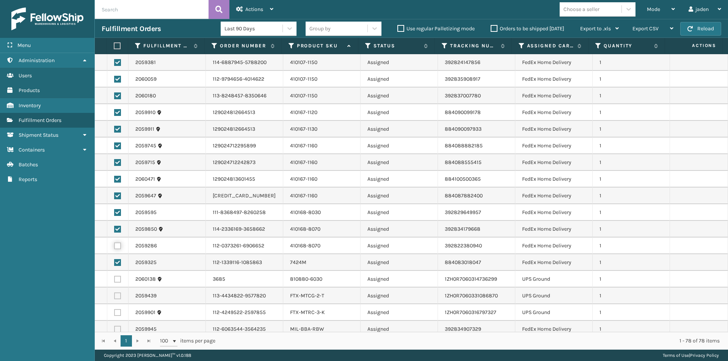
checkbox input "true"
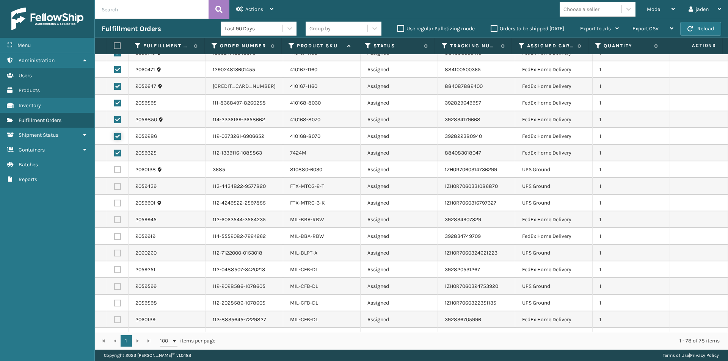
scroll to position [569, 0]
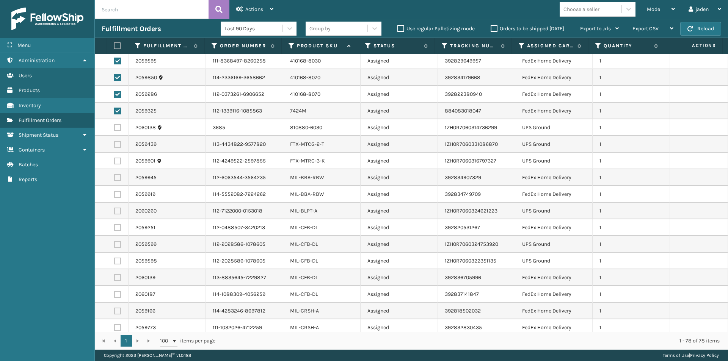
click at [114, 179] on label at bounding box center [117, 177] width 7 height 7
click at [114, 179] on input "checkbox" at bounding box center [114, 176] width 0 height 5
checkbox input "true"
click at [119, 197] on label at bounding box center [117, 194] width 7 height 7
click at [114, 196] on input "checkbox" at bounding box center [114, 193] width 0 height 5
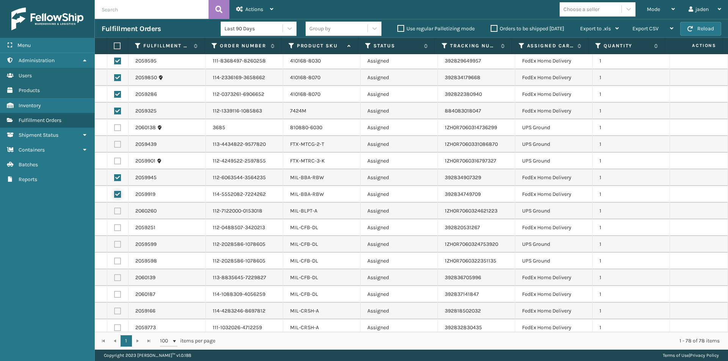
checkbox input "true"
click at [117, 227] on label at bounding box center [117, 227] width 7 height 7
click at [114, 227] on input "checkbox" at bounding box center [114, 226] width 0 height 5
checkbox input "true"
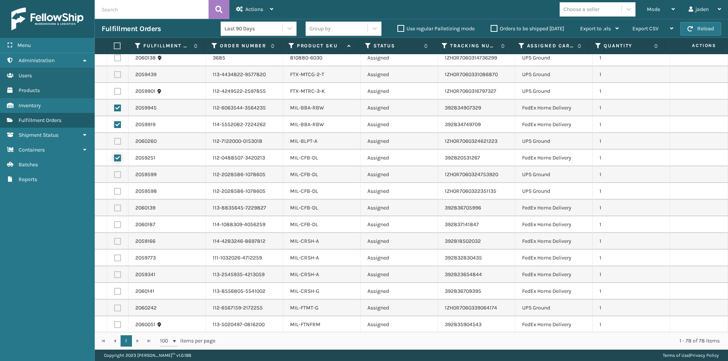
scroll to position [644, 0]
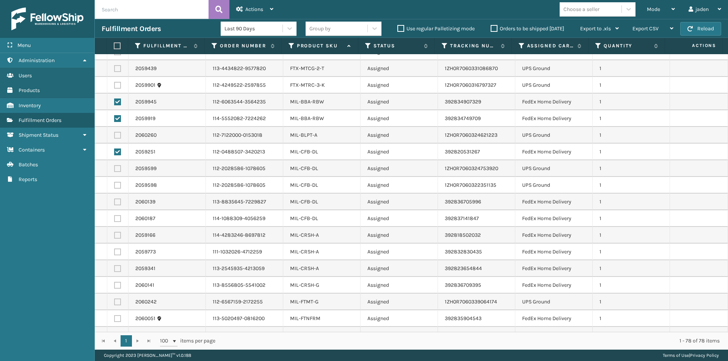
click at [116, 200] on label at bounding box center [117, 202] width 7 height 7
click at [114, 200] on input "checkbox" at bounding box center [114, 201] width 0 height 5
checkbox input "true"
click at [119, 286] on label at bounding box center [117, 285] width 7 height 7
click at [114, 286] on input "checkbox" at bounding box center [114, 284] width 0 height 5
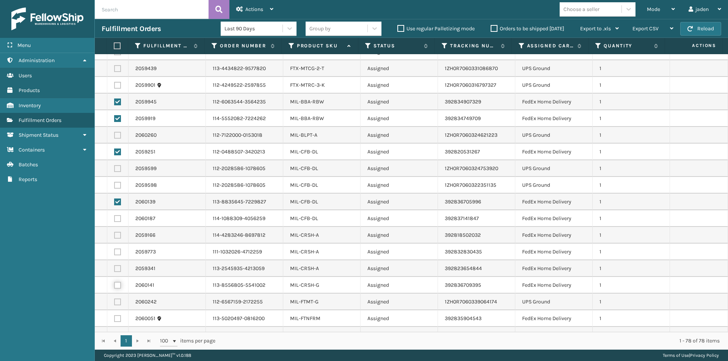
checkbox input "true"
click at [117, 271] on label at bounding box center [117, 268] width 7 height 7
click at [114, 270] on input "checkbox" at bounding box center [114, 267] width 0 height 5
checkbox input "true"
click at [119, 255] on td at bounding box center [117, 252] width 21 height 17
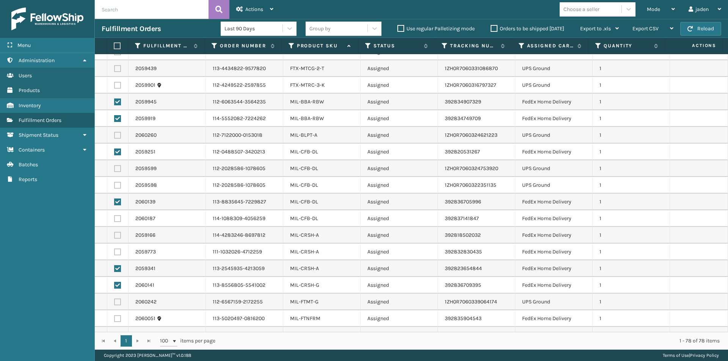
click at [119, 235] on label at bounding box center [117, 235] width 7 height 7
click at [114, 235] on input "checkbox" at bounding box center [114, 234] width 0 height 5
checkbox input "true"
click at [120, 215] on label at bounding box center [117, 218] width 7 height 7
click at [114, 215] on input "checkbox" at bounding box center [114, 217] width 0 height 5
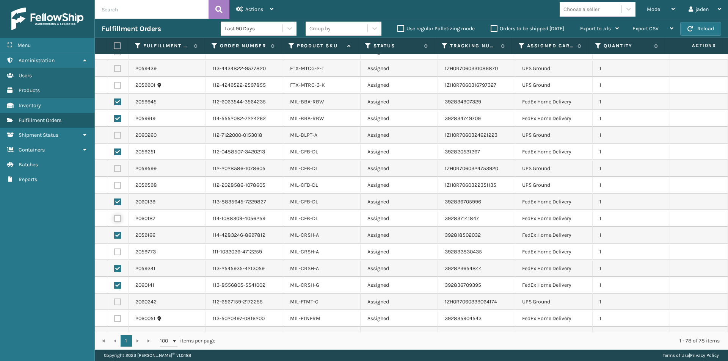
checkbox input "true"
click at [119, 249] on label at bounding box center [117, 252] width 7 height 7
click at [114, 249] on input "checkbox" at bounding box center [114, 251] width 0 height 5
checkbox input "true"
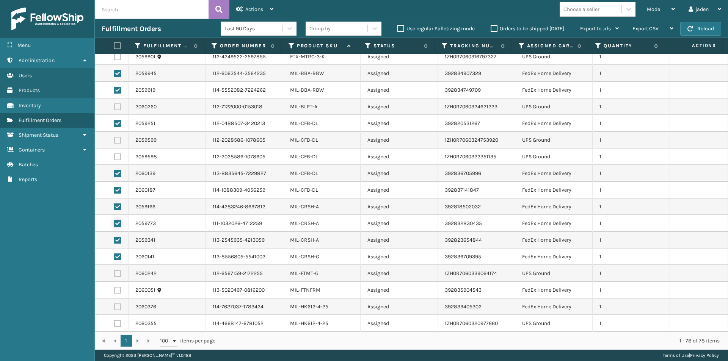
scroll to position [758, 0]
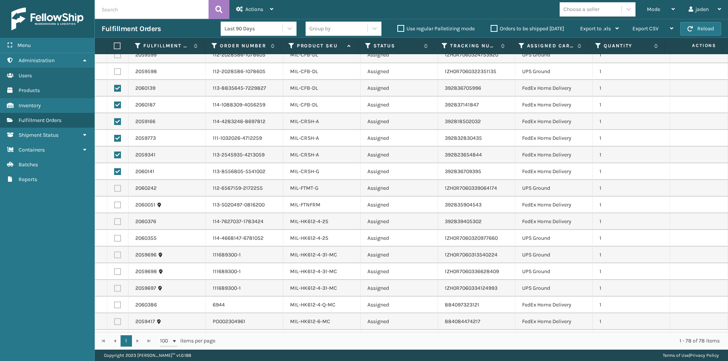
click at [117, 221] on label at bounding box center [117, 221] width 7 height 7
click at [114, 221] on input "checkbox" at bounding box center [114, 220] width 0 height 5
checkbox input "true"
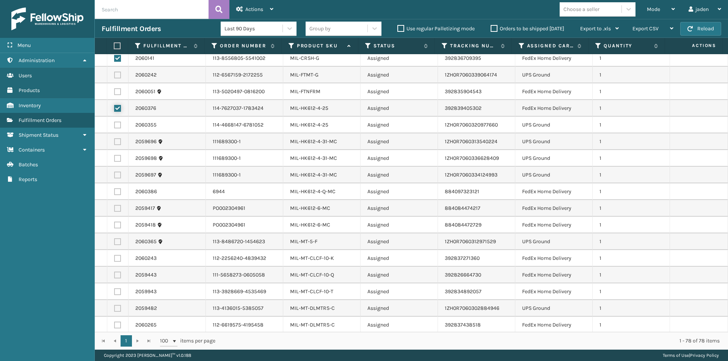
scroll to position [872, 0]
click at [117, 193] on label at bounding box center [117, 191] width 7 height 7
click at [114, 193] on input "checkbox" at bounding box center [114, 190] width 0 height 5
checkbox input "true"
click at [117, 207] on label at bounding box center [117, 208] width 7 height 7
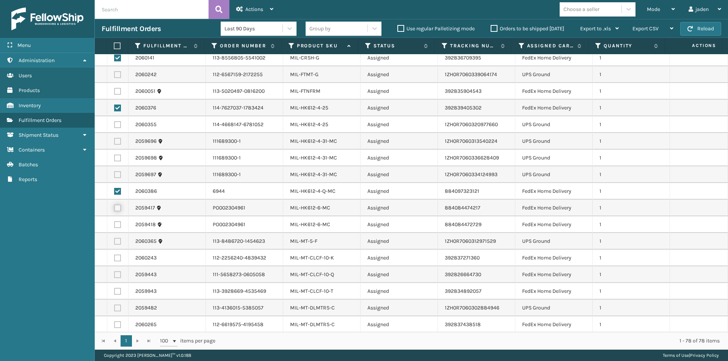
click at [114, 207] on input "checkbox" at bounding box center [114, 207] width 0 height 5
checkbox input "true"
click at [117, 222] on label at bounding box center [117, 224] width 7 height 7
click at [114, 222] on input "checkbox" at bounding box center [114, 223] width 0 height 5
checkbox input "true"
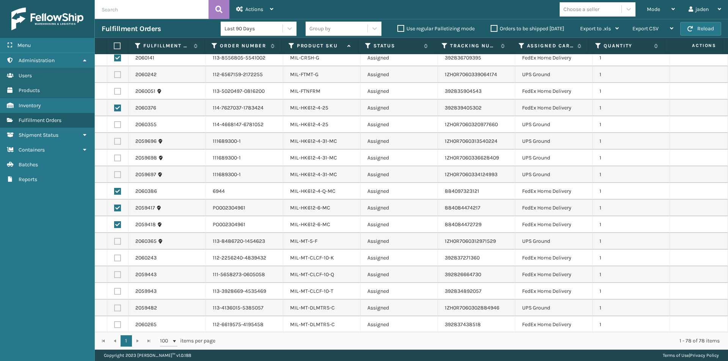
click at [119, 258] on label at bounding box center [117, 258] width 7 height 7
click at [114, 258] on input "checkbox" at bounding box center [114, 257] width 0 height 5
checkbox input "true"
click at [119, 291] on label at bounding box center [117, 291] width 7 height 7
click at [114, 291] on input "checkbox" at bounding box center [114, 290] width 0 height 5
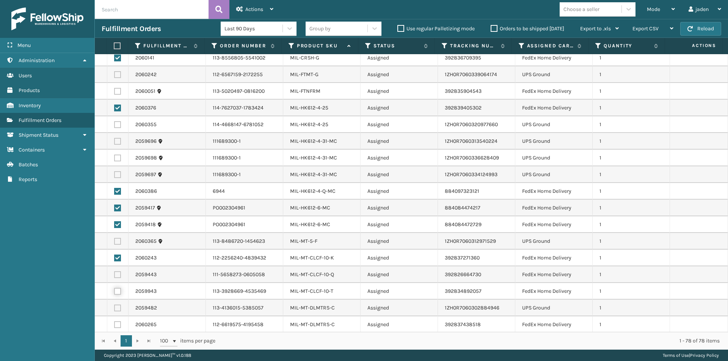
checkbox input "true"
click at [118, 326] on label at bounding box center [117, 324] width 7 height 7
click at [114, 326] on input "checkbox" at bounding box center [114, 323] width 0 height 5
checkbox input "true"
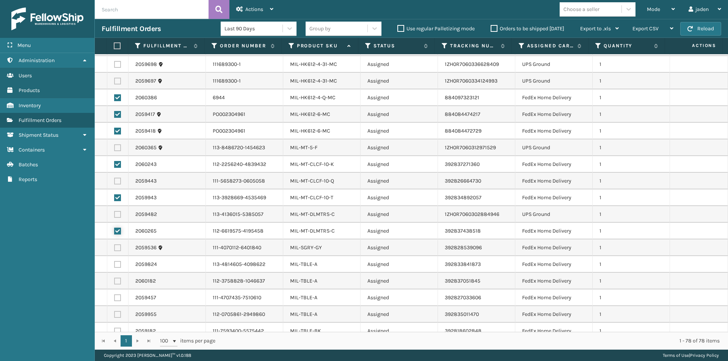
scroll to position [985, 0]
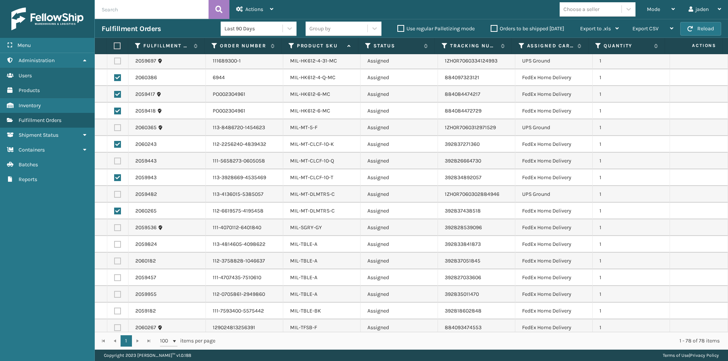
click at [119, 310] on label at bounding box center [117, 311] width 7 height 7
click at [114, 310] on input "checkbox" at bounding box center [114, 310] width 0 height 5
checkbox input "true"
click at [120, 295] on label at bounding box center [117, 294] width 7 height 7
click at [114, 295] on input "checkbox" at bounding box center [114, 293] width 0 height 5
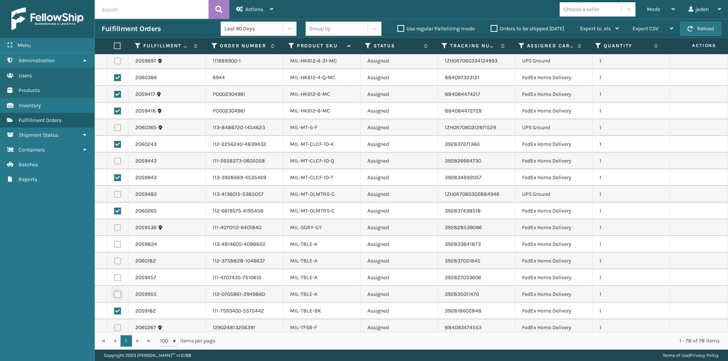
checkbox input "true"
click at [118, 277] on label at bounding box center [117, 277] width 7 height 7
click at [114, 277] on input "checkbox" at bounding box center [114, 276] width 0 height 5
checkbox input "true"
click at [118, 260] on label at bounding box center [117, 261] width 7 height 7
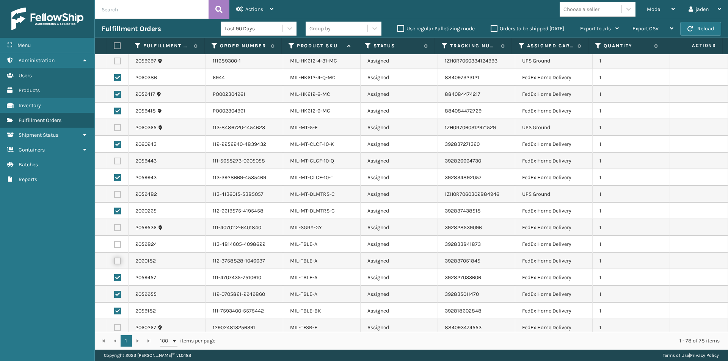
click at [114, 260] on input "checkbox" at bounding box center [114, 260] width 0 height 5
checkbox input "true"
click at [116, 241] on label at bounding box center [117, 244] width 7 height 7
click at [114, 241] on input "checkbox" at bounding box center [114, 243] width 0 height 5
checkbox input "true"
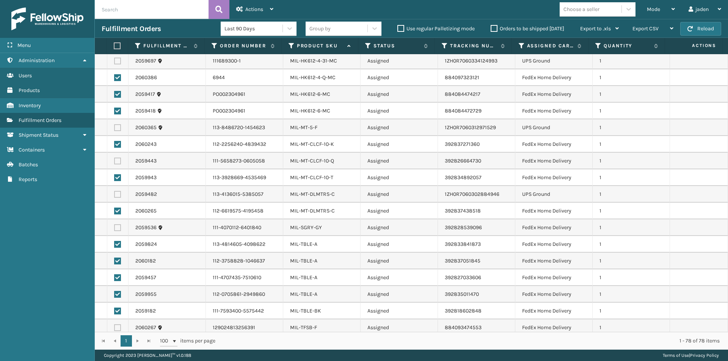
click at [116, 227] on label at bounding box center [117, 227] width 7 height 7
click at [114, 227] on input "checkbox" at bounding box center [114, 226] width 0 height 5
checkbox input "true"
click at [119, 328] on label at bounding box center [117, 327] width 7 height 7
click at [114, 328] on input "checkbox" at bounding box center [114, 326] width 0 height 5
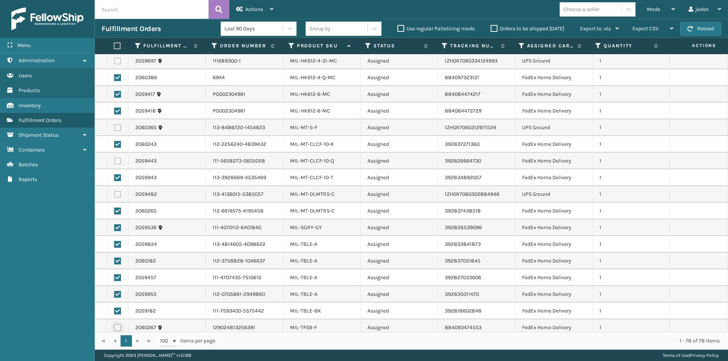
checkbox input "true"
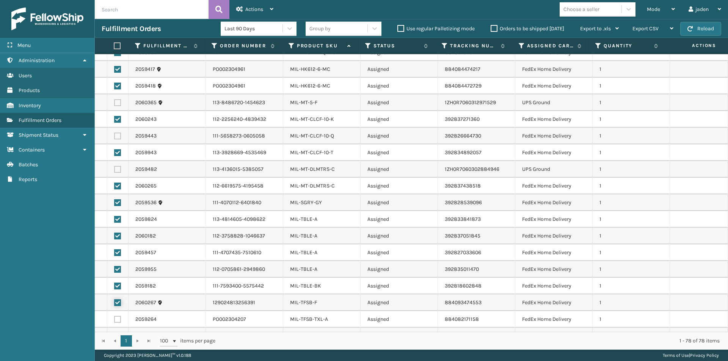
scroll to position [1023, 0]
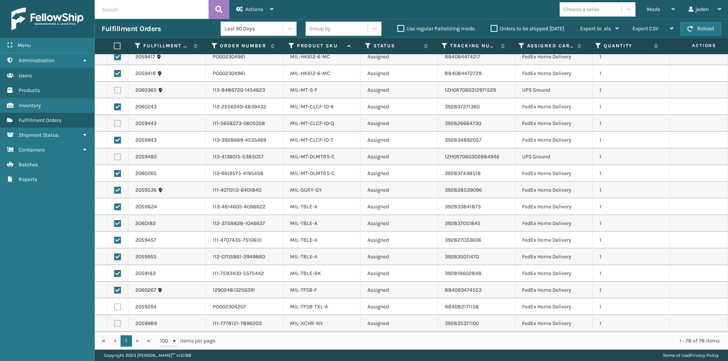
click at [119, 323] on label at bounding box center [117, 323] width 7 height 7
click at [114, 323] on input "checkbox" at bounding box center [114, 322] width 0 height 5
checkbox input "true"
click at [118, 309] on label at bounding box center [117, 307] width 7 height 7
click at [114, 309] on input "checkbox" at bounding box center [114, 306] width 0 height 5
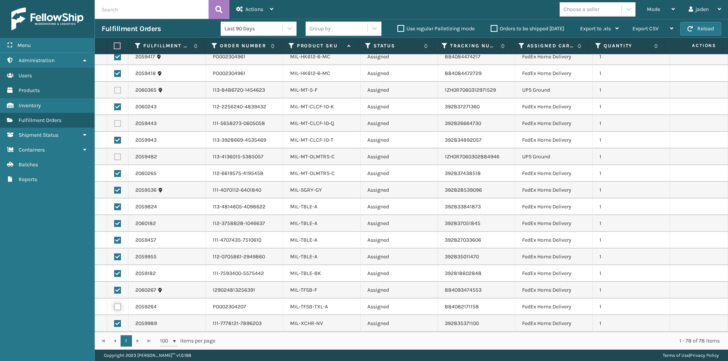
checkbox input "true"
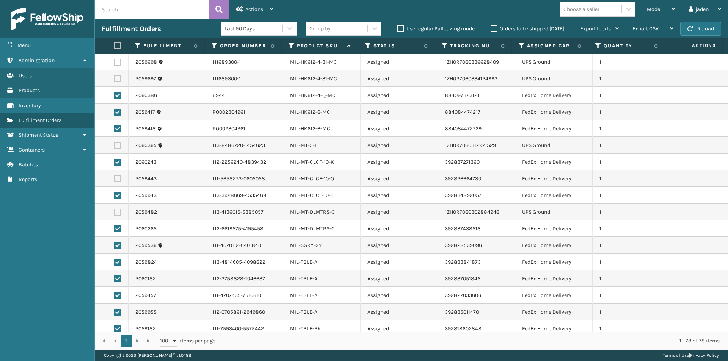
scroll to position [871, 0]
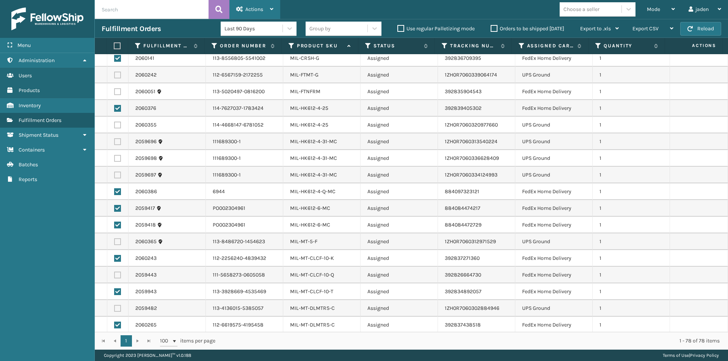
click at [252, 6] on span "Actions" at bounding box center [254, 9] width 18 height 6
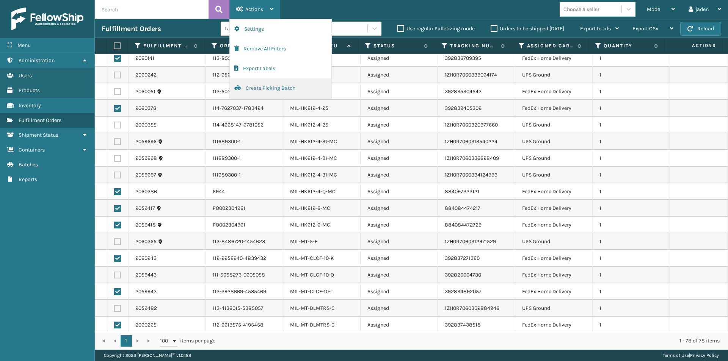
click at [247, 89] on button "Create Picking Batch" at bounding box center [281, 88] width 102 height 20
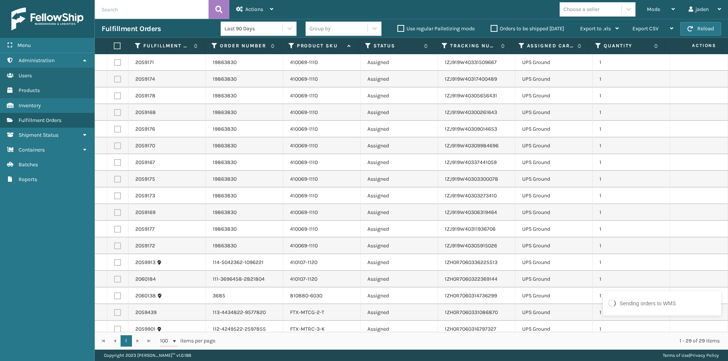
click at [116, 48] on label at bounding box center [116, 45] width 5 height 7
click at [114, 48] on input "checkbox" at bounding box center [114, 46] width 0 height 5
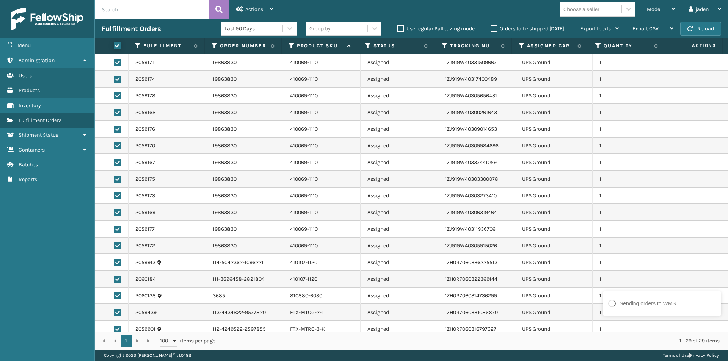
checkbox input "true"
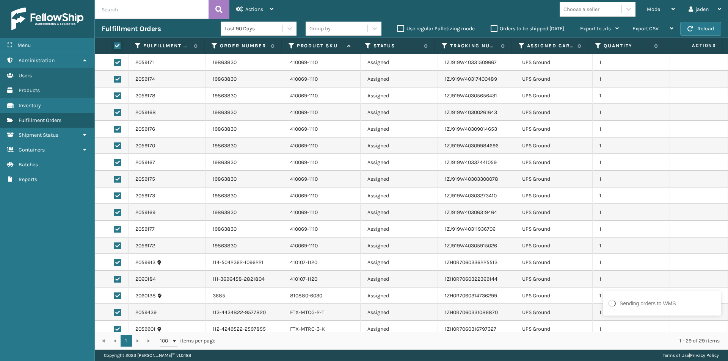
checkbox input "true"
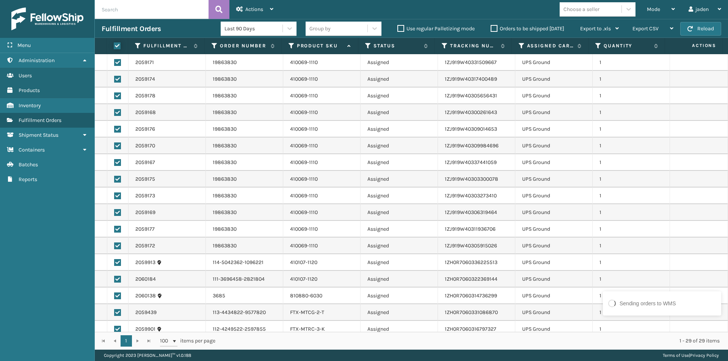
checkbox input "true"
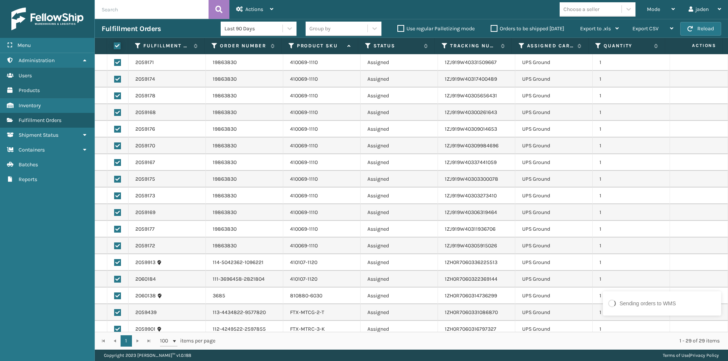
checkbox input "true"
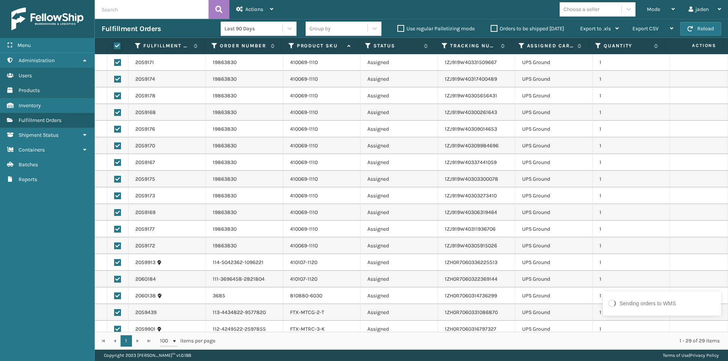
checkbox input "true"
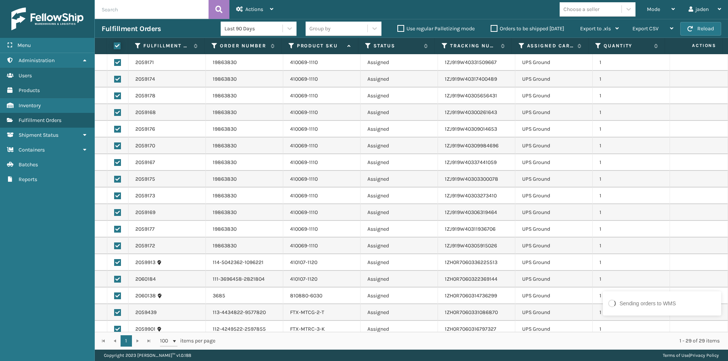
checkbox input "true"
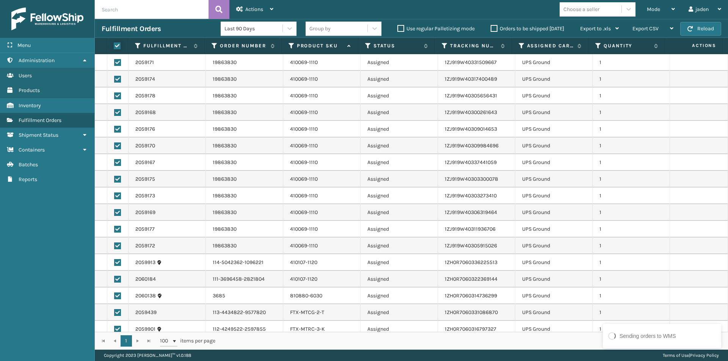
scroll to position [38, 0]
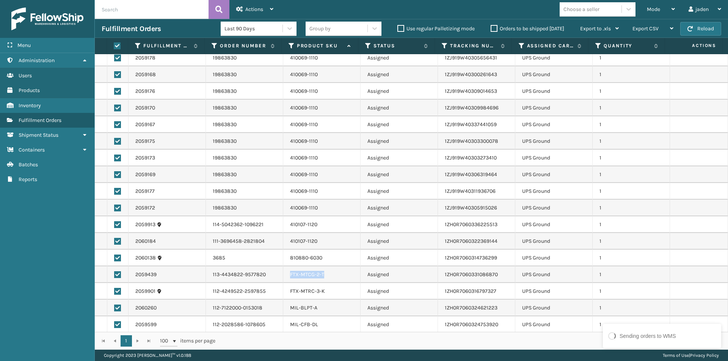
drag, startPoint x: 285, startPoint y: 276, endPoint x: 342, endPoint y: 276, distance: 57.2
click at [342, 276] on td "FTX-MTCG-2-T" at bounding box center [321, 274] width 77 height 17
copy link "FTX-MTCG-2-T"
click at [331, 296] on td "FTX-MTRC-3-K" at bounding box center [321, 291] width 77 height 17
drag, startPoint x: 288, startPoint y: 290, endPoint x: 329, endPoint y: 289, distance: 40.9
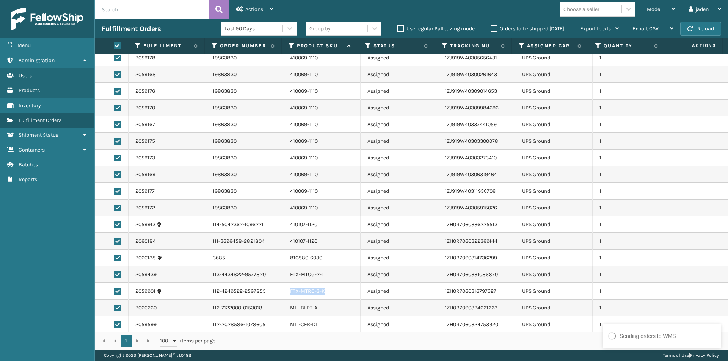
click at [329, 289] on div "FTX-MTRC-3-K" at bounding box center [321, 292] width 63 height 8
copy link "FTX-MTRC-3-K"
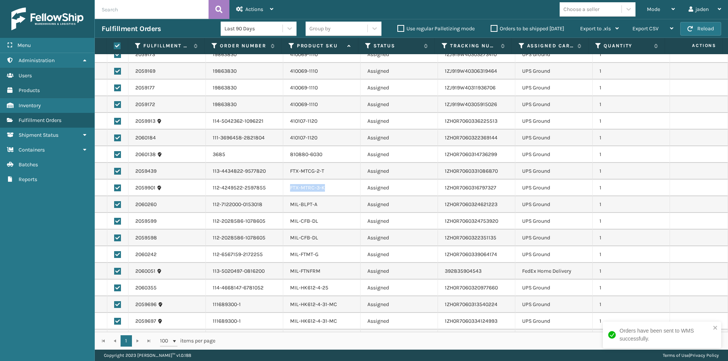
scroll to position [152, 0]
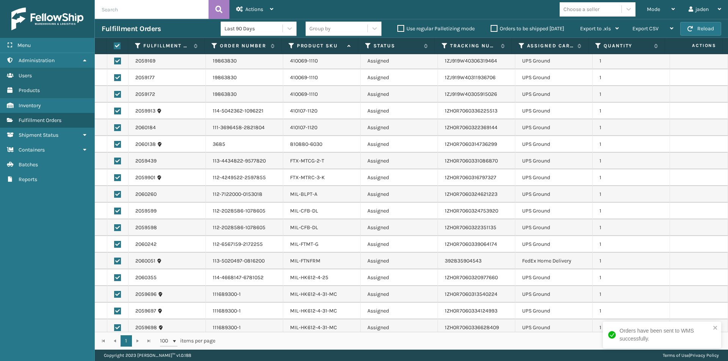
click at [53, 262] on div "Menu Administration Users Products Inventory Fulfillment Orders Shipment Status…" at bounding box center [47, 180] width 95 height 361
click at [117, 260] on label at bounding box center [117, 261] width 7 height 7
click at [114, 260] on input "checkbox" at bounding box center [114, 260] width 0 height 5
checkbox input "false"
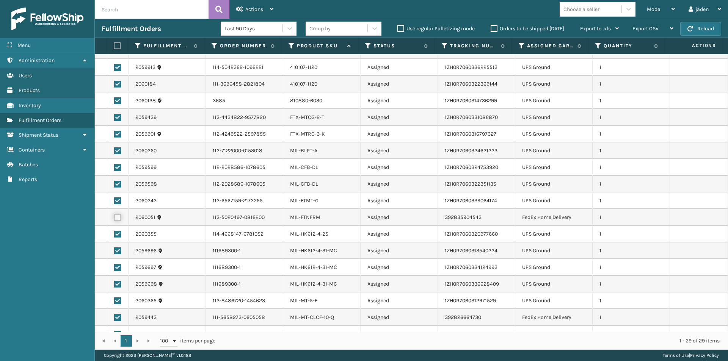
scroll to position [206, 0]
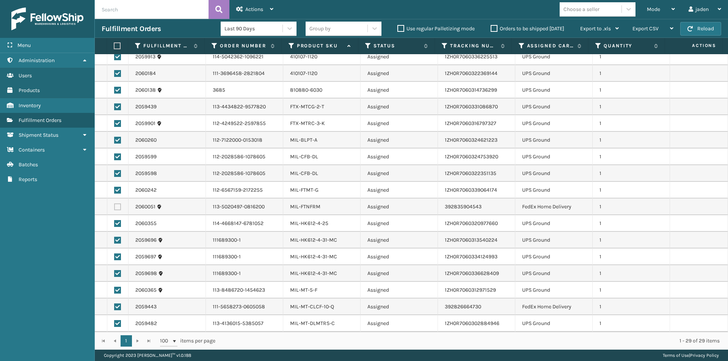
click at [118, 308] on label at bounding box center [117, 307] width 7 height 7
click at [114, 308] on input "checkbox" at bounding box center [114, 306] width 0 height 5
checkbox input "false"
click at [257, 6] on span "Actions" at bounding box center [254, 9] width 18 height 6
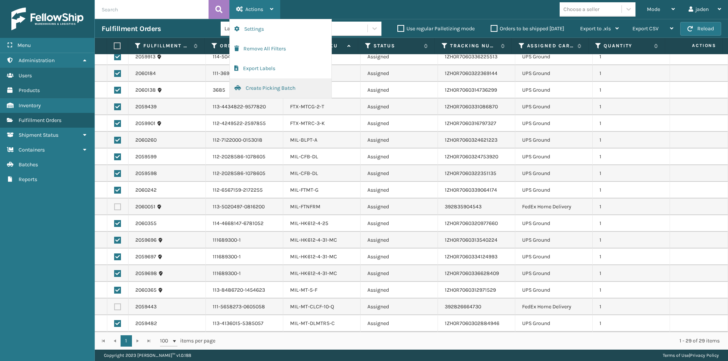
click at [270, 88] on button "Create Picking Batch" at bounding box center [281, 88] width 102 height 20
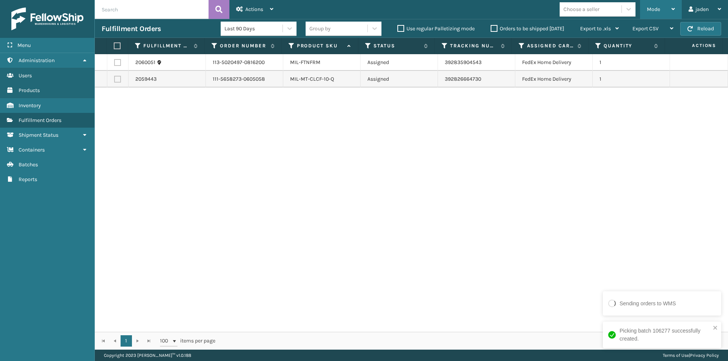
click at [655, 7] on span "Mode" at bounding box center [653, 9] width 13 height 6
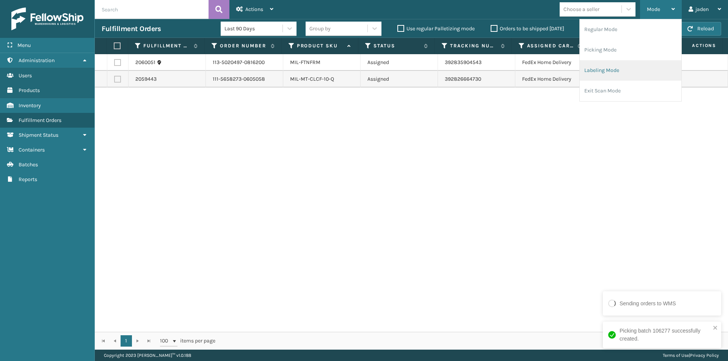
click at [620, 74] on li "Labeling Mode" at bounding box center [631, 70] width 102 height 20
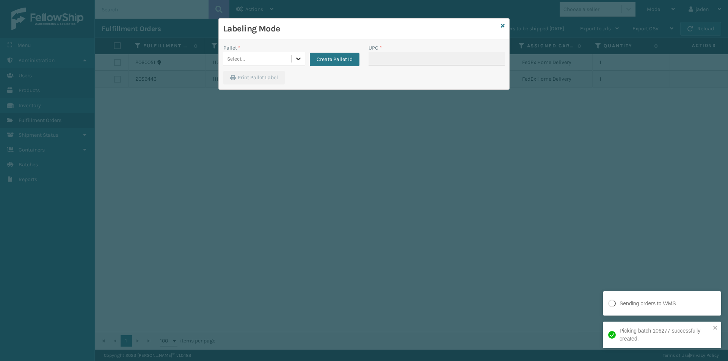
click at [291, 60] on div "Select..." at bounding box center [257, 59] width 68 height 13
click at [337, 60] on button "Create Pallet Id" at bounding box center [335, 60] width 50 height 14
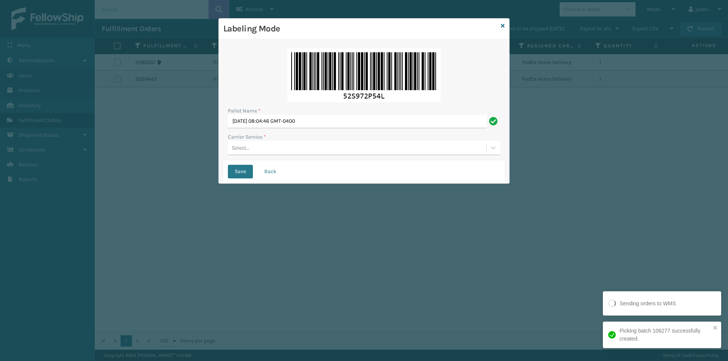
click at [264, 149] on div "Select..." at bounding box center [357, 148] width 258 height 13
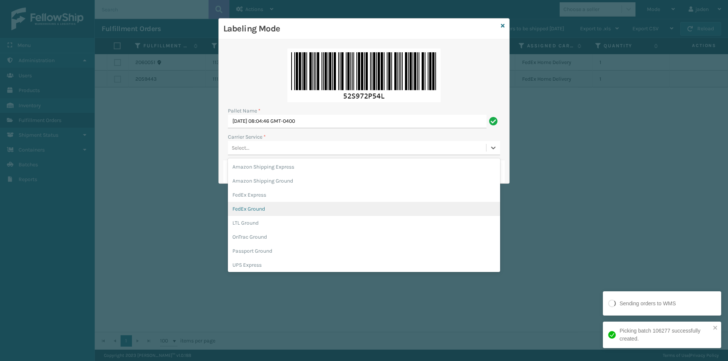
click at [255, 210] on div "FedEx Ground" at bounding box center [364, 209] width 272 height 14
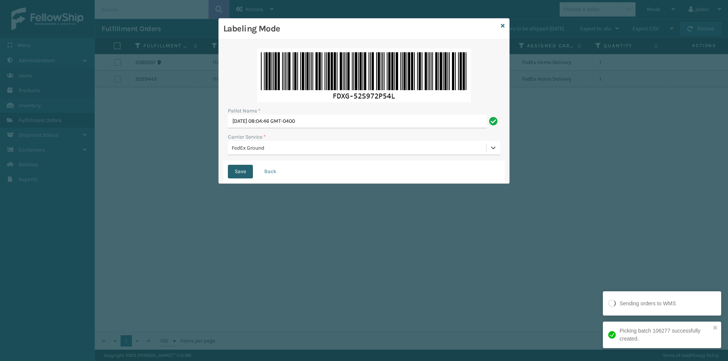
click at [242, 168] on button "Save" at bounding box center [240, 172] width 25 height 14
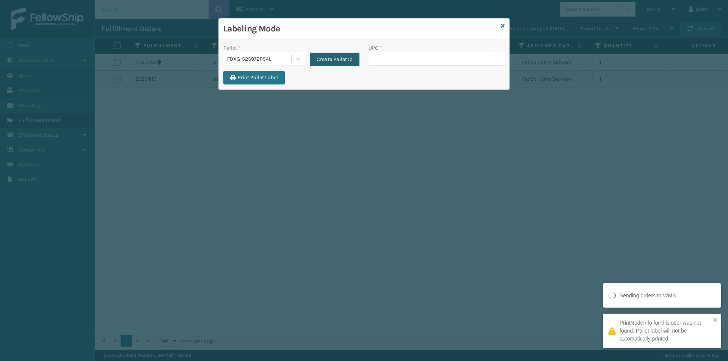
click at [330, 58] on button "Create Pallet Id" at bounding box center [335, 60] width 50 height 14
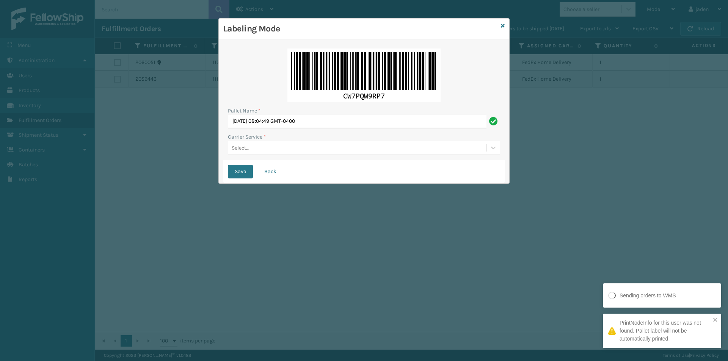
click at [283, 147] on div "Select..." at bounding box center [357, 148] width 258 height 13
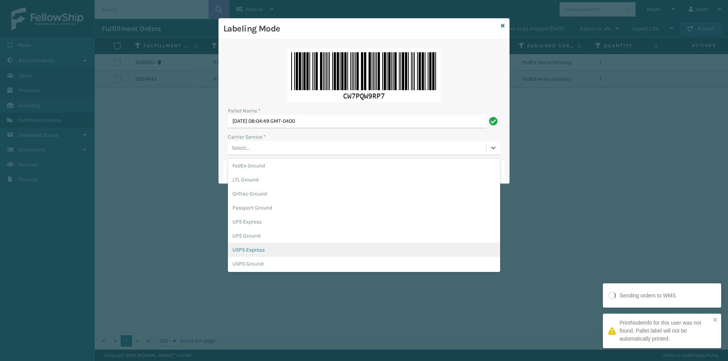
scroll to position [44, 0]
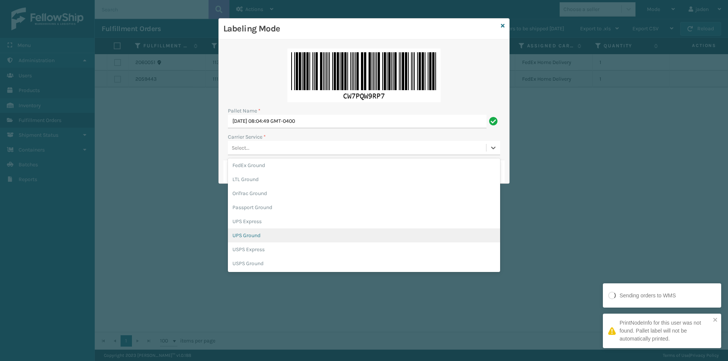
click at [241, 232] on div "UPS Ground" at bounding box center [364, 236] width 272 height 14
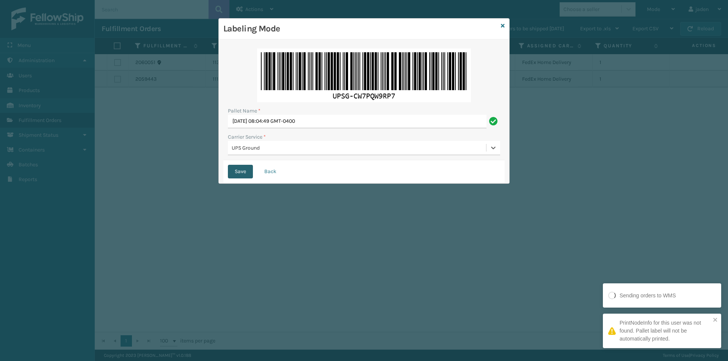
click at [241, 173] on button "Save" at bounding box center [240, 172] width 25 height 14
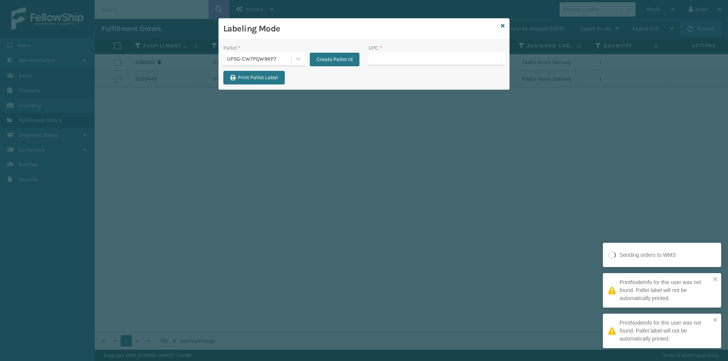
drag, startPoint x: 396, startPoint y: 80, endPoint x: 343, endPoint y: 72, distance: 54.0
click at [343, 72] on div "Print Pallet Label" at bounding box center [364, 80] width 290 height 18
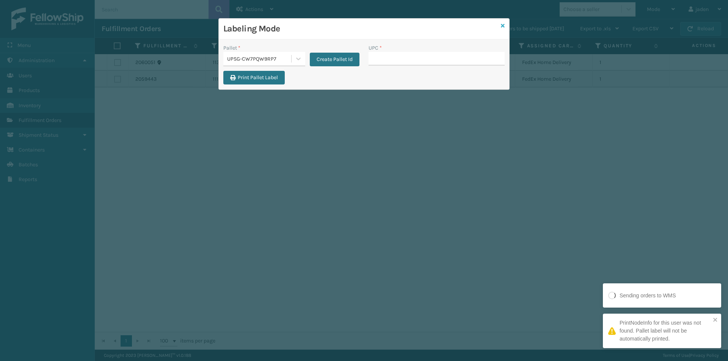
click at [503, 25] on icon at bounding box center [503, 25] width 4 height 5
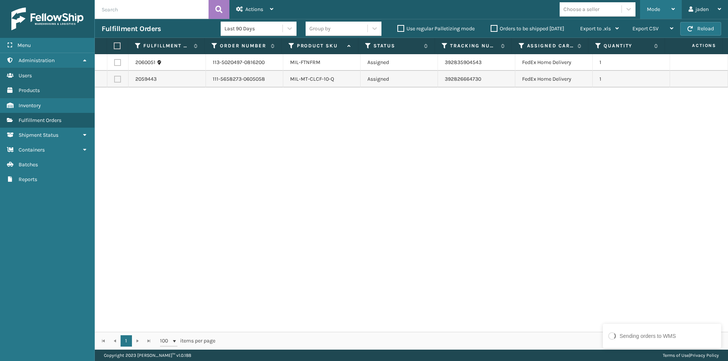
click at [656, 6] on div "Mode" at bounding box center [661, 9] width 28 height 19
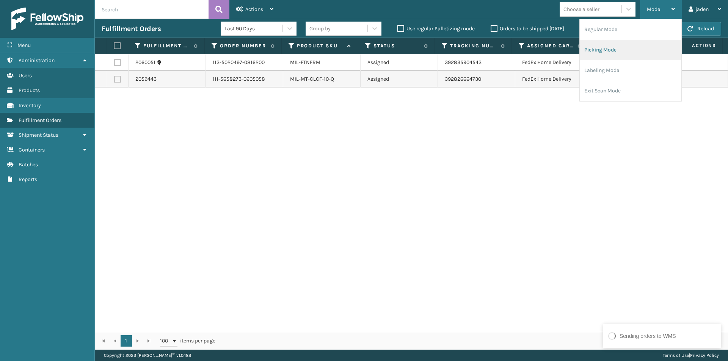
click at [619, 45] on li "Picking Mode" at bounding box center [631, 50] width 102 height 20
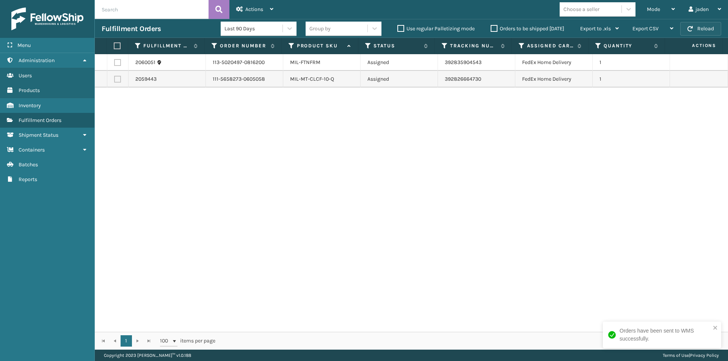
click at [696, 34] on button "Reload" at bounding box center [700, 29] width 41 height 14
drag, startPoint x: 436, startPoint y: 215, endPoint x: 335, endPoint y: 193, distance: 103.2
click at [335, 193] on div "2060051 113-5020497-0816200 MIL-FTNFRM Assigned 392835904543 FedEx Home Deliver…" at bounding box center [411, 193] width 633 height 278
click at [701, 31] on button "Reload" at bounding box center [700, 29] width 41 height 14
